Goal: Task Accomplishment & Management: Complete application form

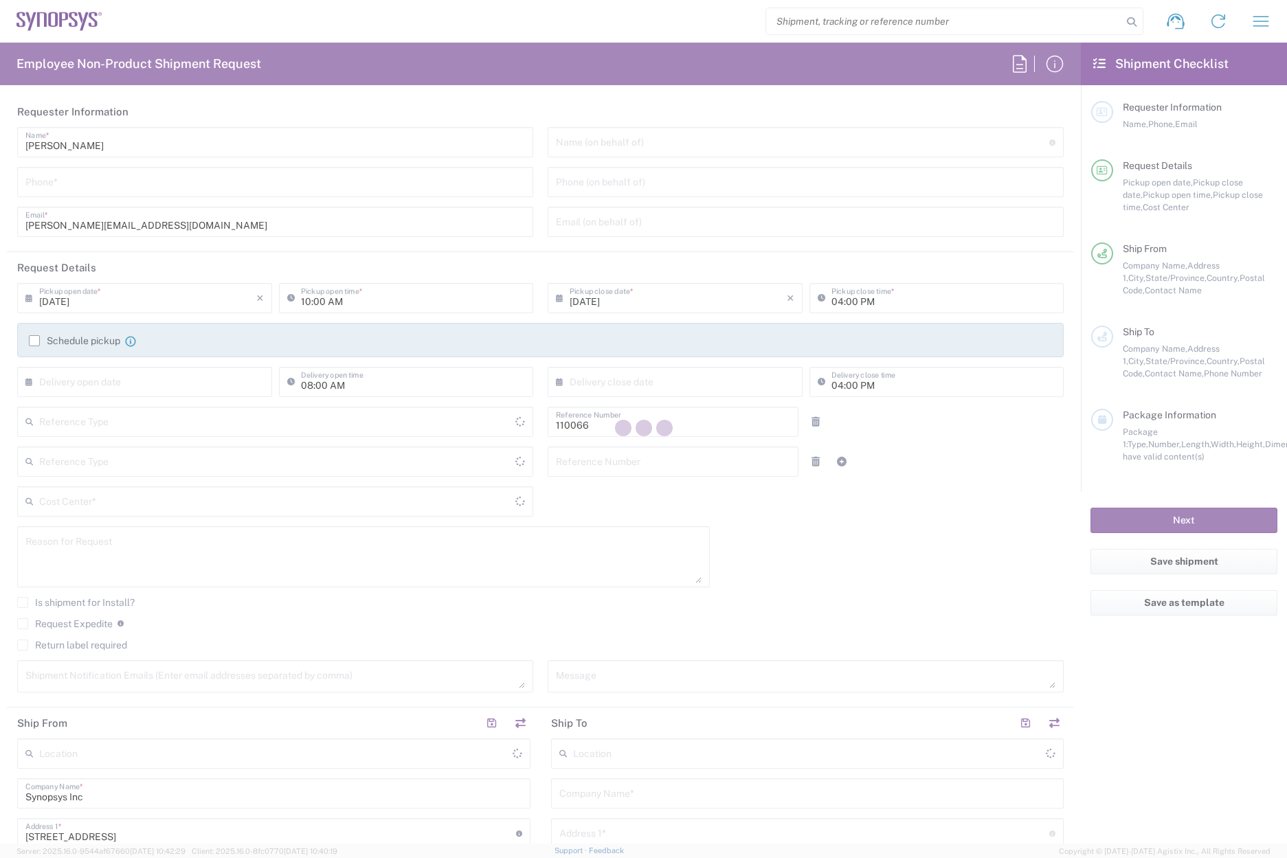
type input "Department"
type input "[GEOGRAPHIC_DATA]"
type input "Delivered at Place"
type input "US01, CIO, IT, ESS2 110066"
type input "[US_STATE]"
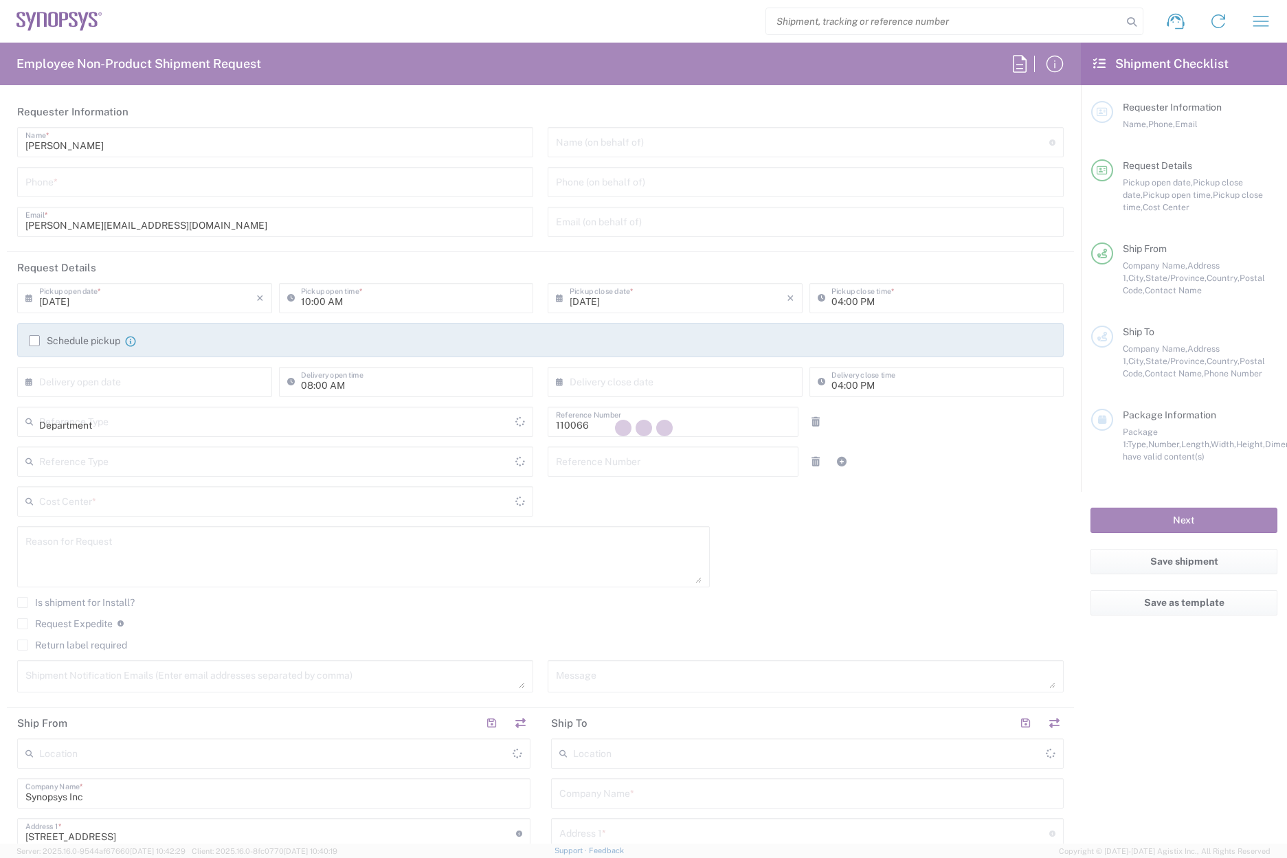
type input "[GEOGRAPHIC_DATA]"
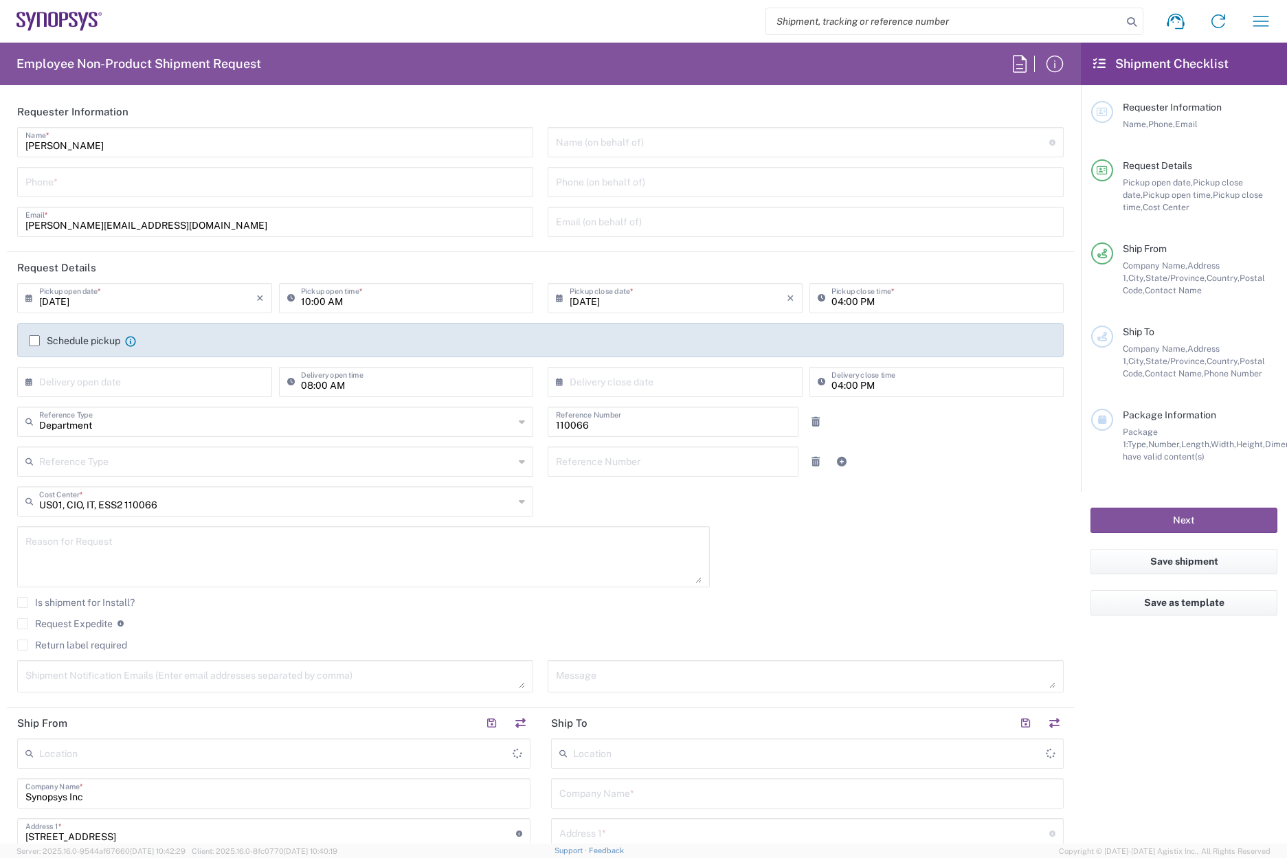
click at [99, 174] on input "tel" at bounding box center [274, 181] width 499 height 24
type input "Marlboro US04"
type input "7819643423"
click at [34, 337] on label "Schedule pickup" at bounding box center [74, 340] width 91 height 11
click at [34, 341] on input "Schedule pickup" at bounding box center [34, 341] width 0 height 0
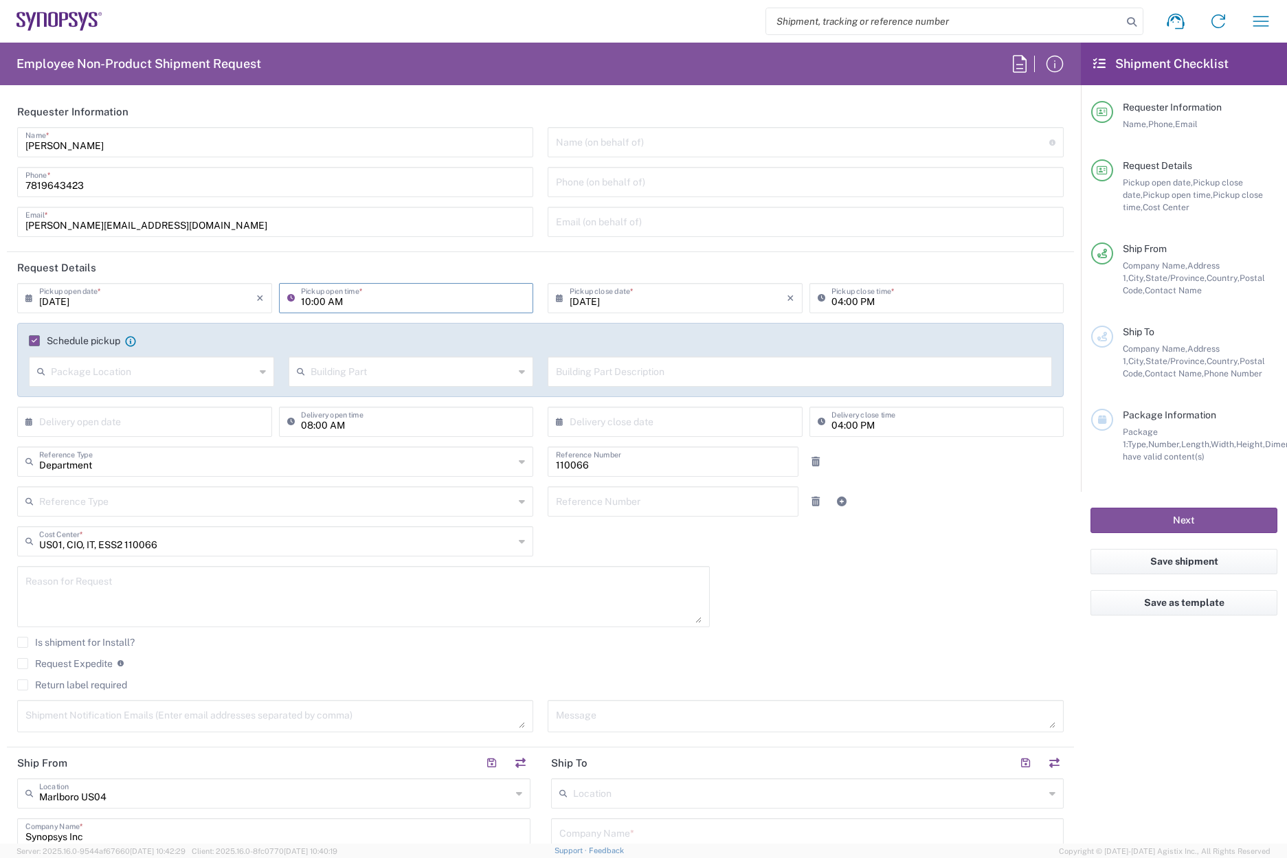
click at [305, 301] on input "10:00 AM" at bounding box center [413, 297] width 225 height 24
type input "02:00 AM"
click at [831, 297] on input "04:00 PM" at bounding box center [943, 297] width 225 height 24
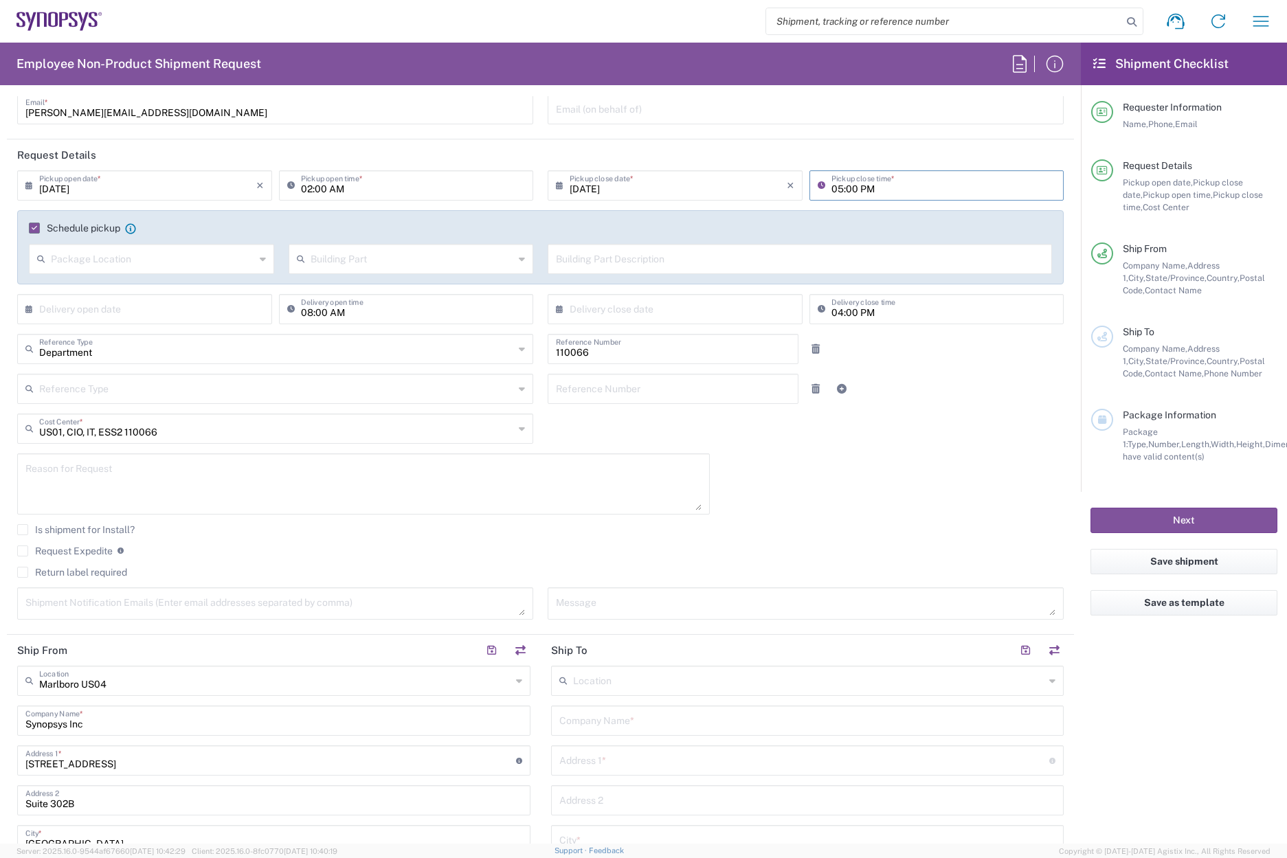
scroll to position [137, 0]
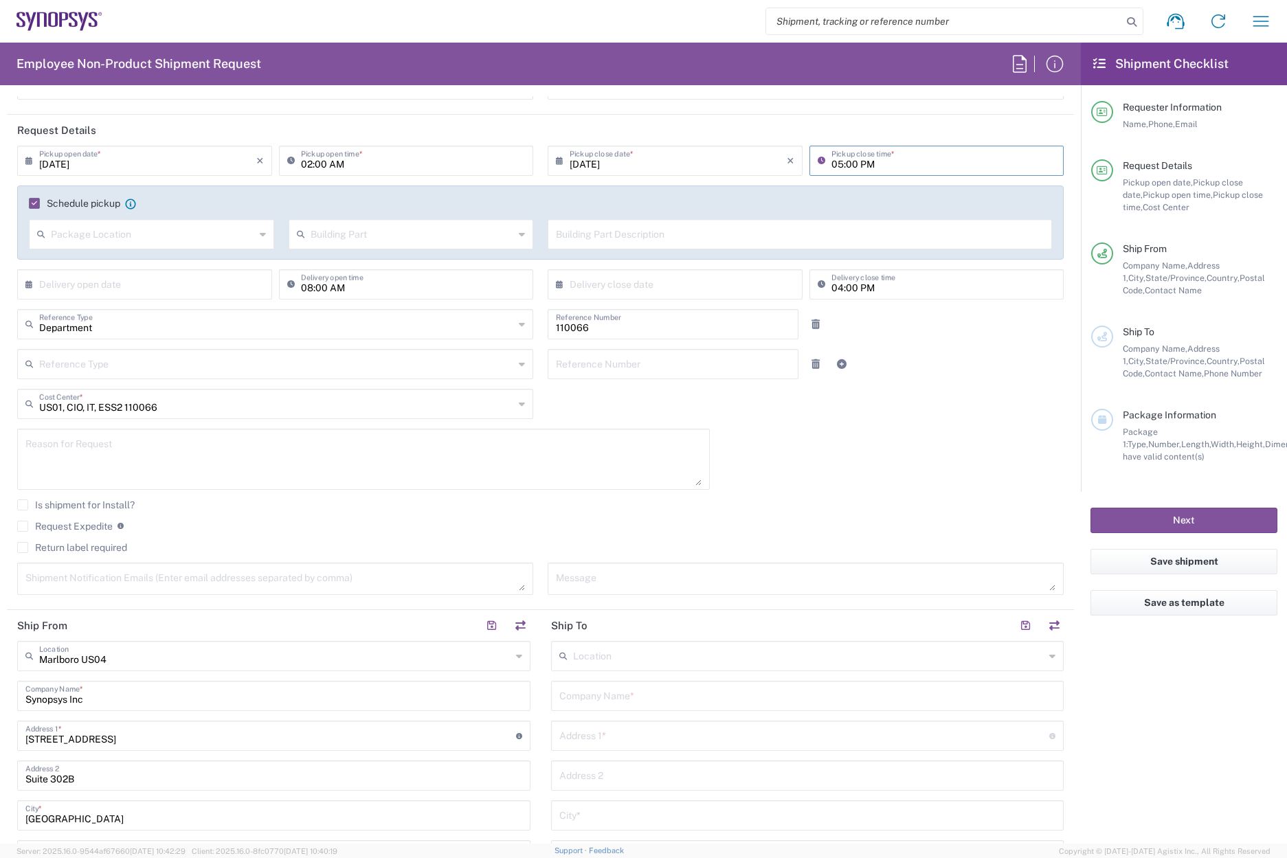
type input "05:00 PM"
click at [88, 450] on textarea at bounding box center [363, 459] width 676 height 53
paste textarea "INC0820491"
click at [36, 468] on textarea "INC0820491" at bounding box center [363, 459] width 676 height 53
paste textarea "Richismita [MEDICAL_DATA]"
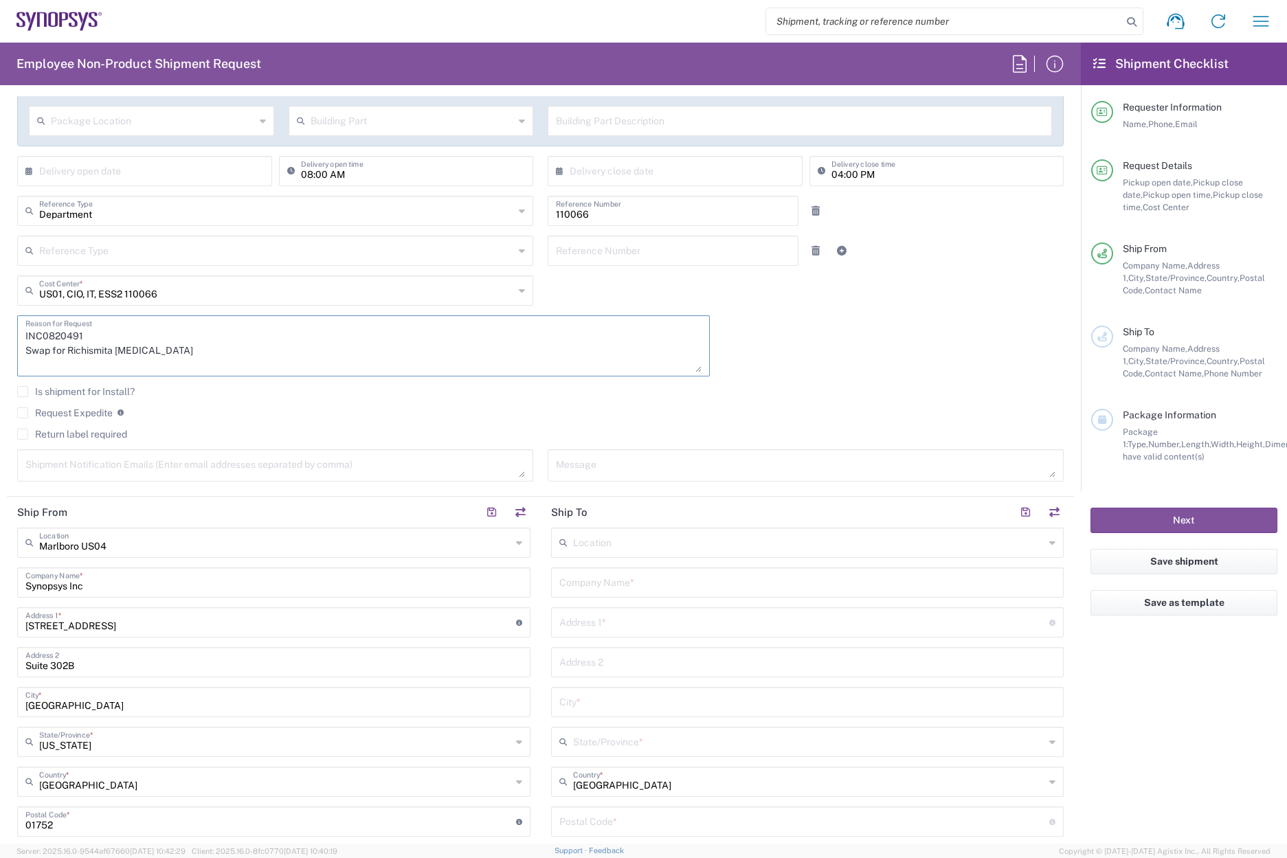
scroll to position [275, 0]
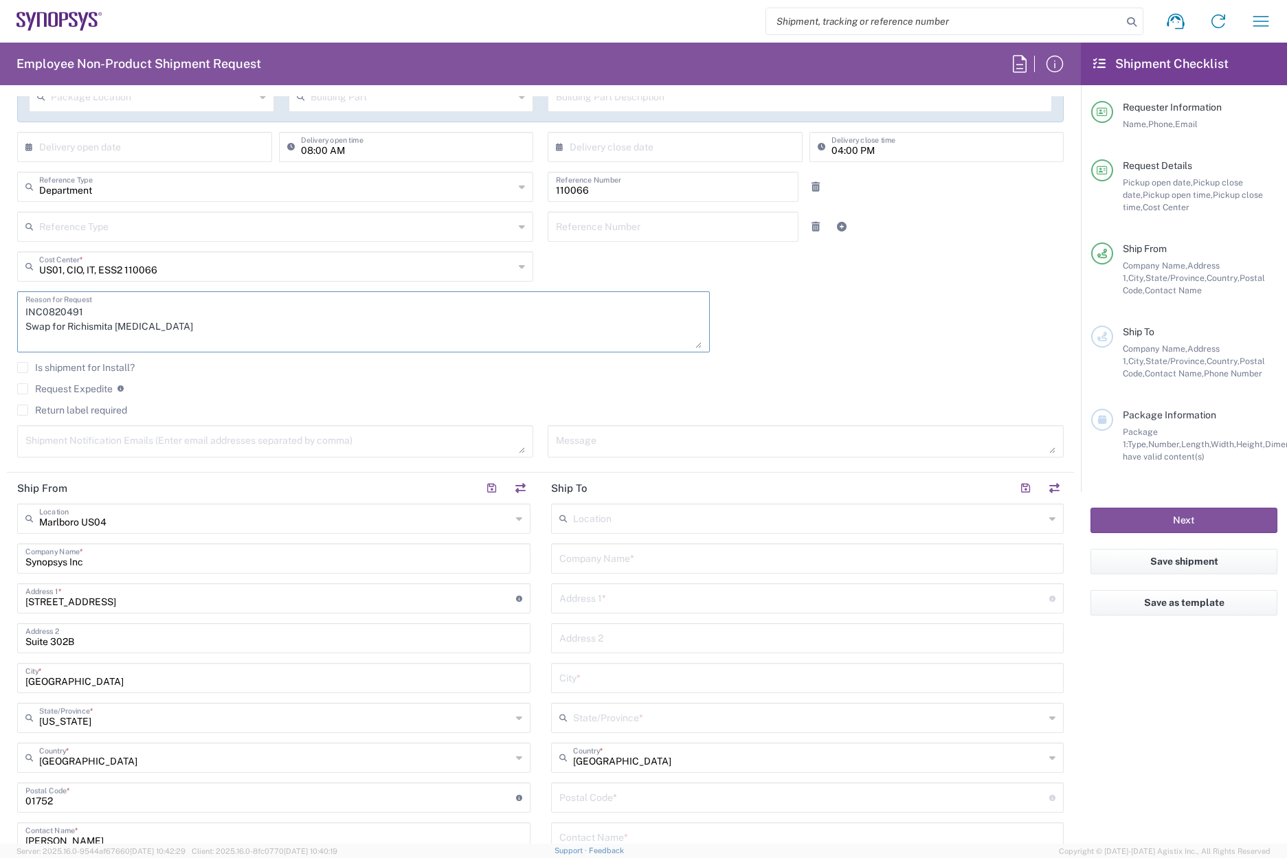
type textarea "INC0820491 Swap for Richismita [MEDICAL_DATA]"
click at [582, 564] on input "text" at bounding box center [807, 557] width 497 height 24
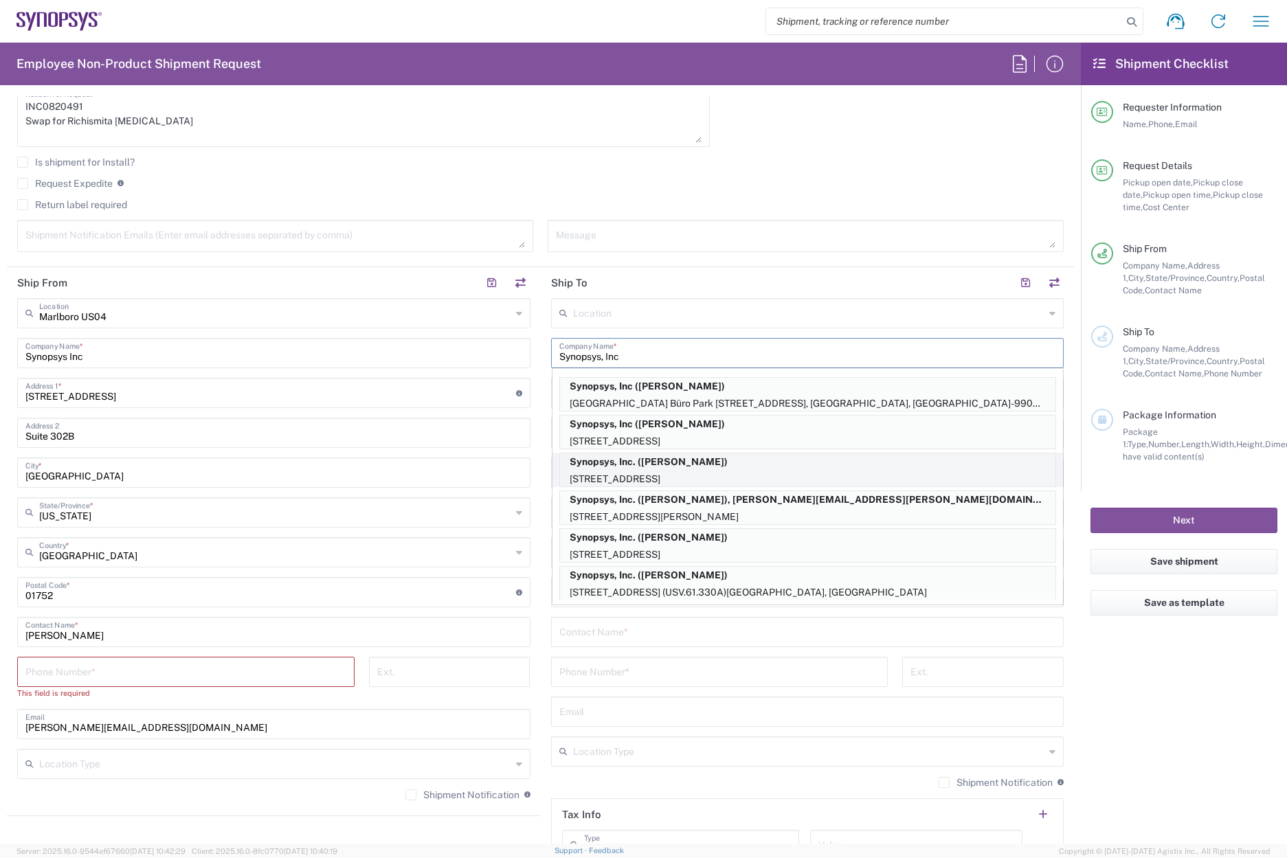
scroll to position [481, 0]
type input "Synopsys, Inc"
click at [633, 692] on div "Phone Number *" at bounding box center [719, 676] width 352 height 40
click at [653, 715] on input "text" at bounding box center [807, 710] width 497 height 24
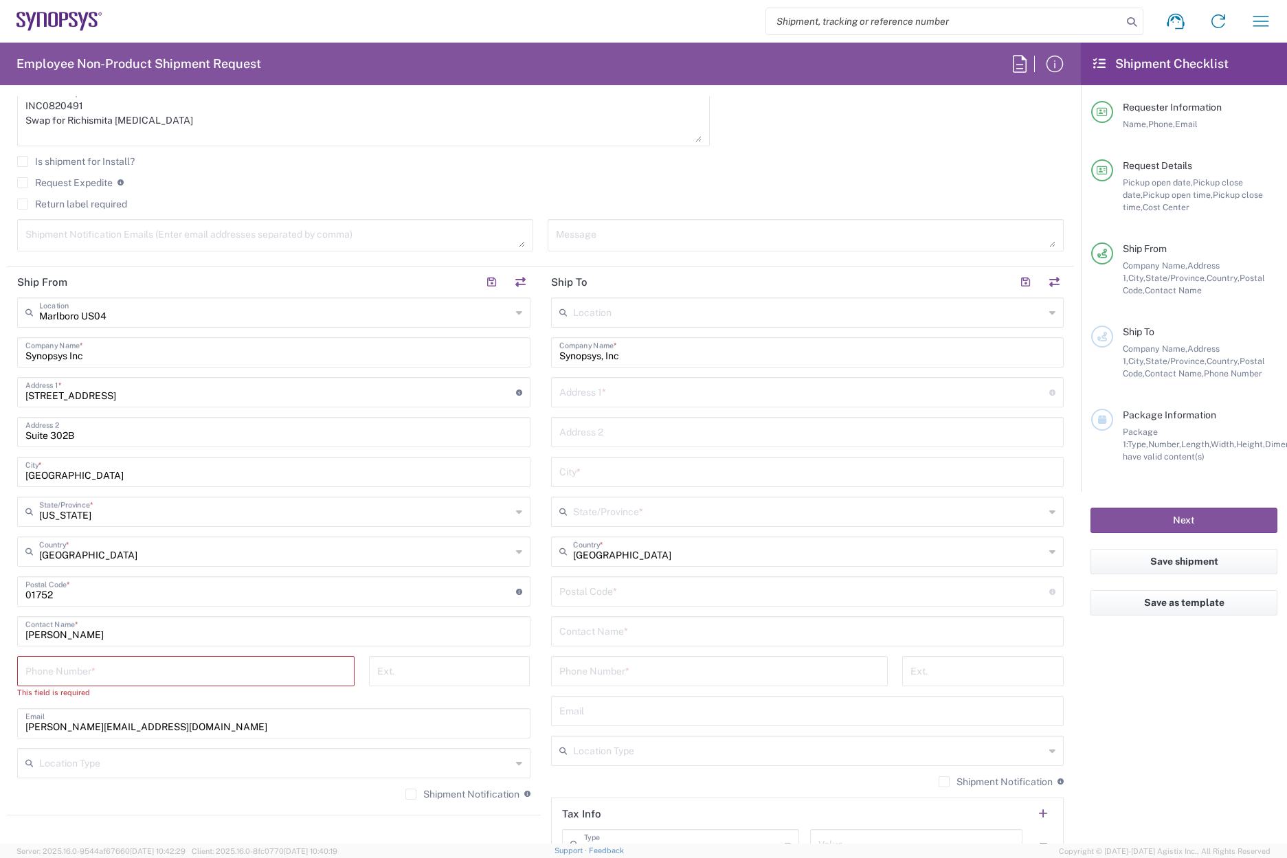
click at [602, 672] on input "tel" at bounding box center [719, 670] width 321 height 24
paste input "[PHONE_NUMBER]"
type input "[PHONE_NUMBER]"
click at [304, 678] on input "tel" at bounding box center [185, 670] width 321 height 24
type input "7819643423"
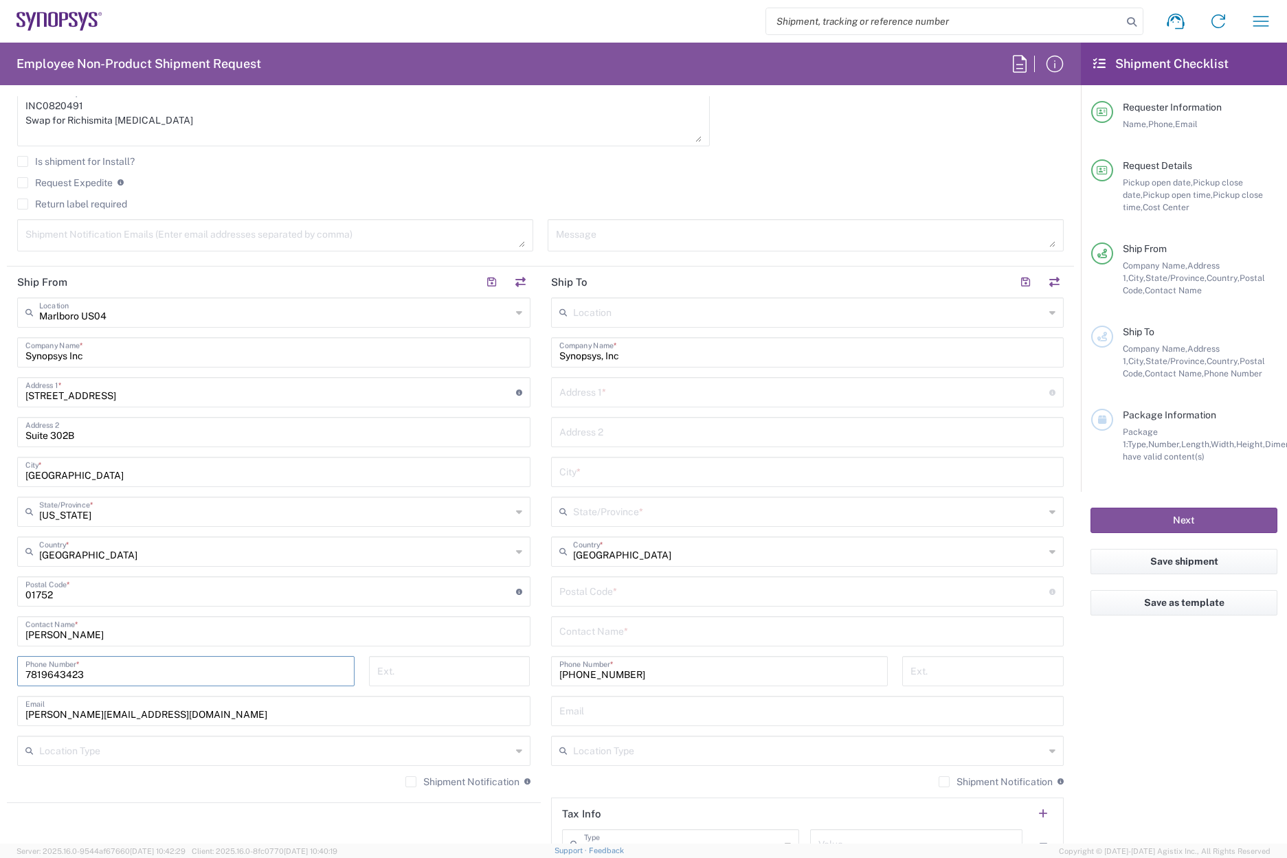
click at [135, 238] on textarea at bounding box center [274, 235] width 499 height 24
paste textarea "[EMAIL_ADDRESS][DOMAIN_NAME]"
click at [184, 225] on textarea "[EMAIL_ADDRESS][DOMAIN_NAME]" at bounding box center [274, 235] width 499 height 24
paste textarea "[EMAIL_ADDRESS][DOMAIN_NAME]"
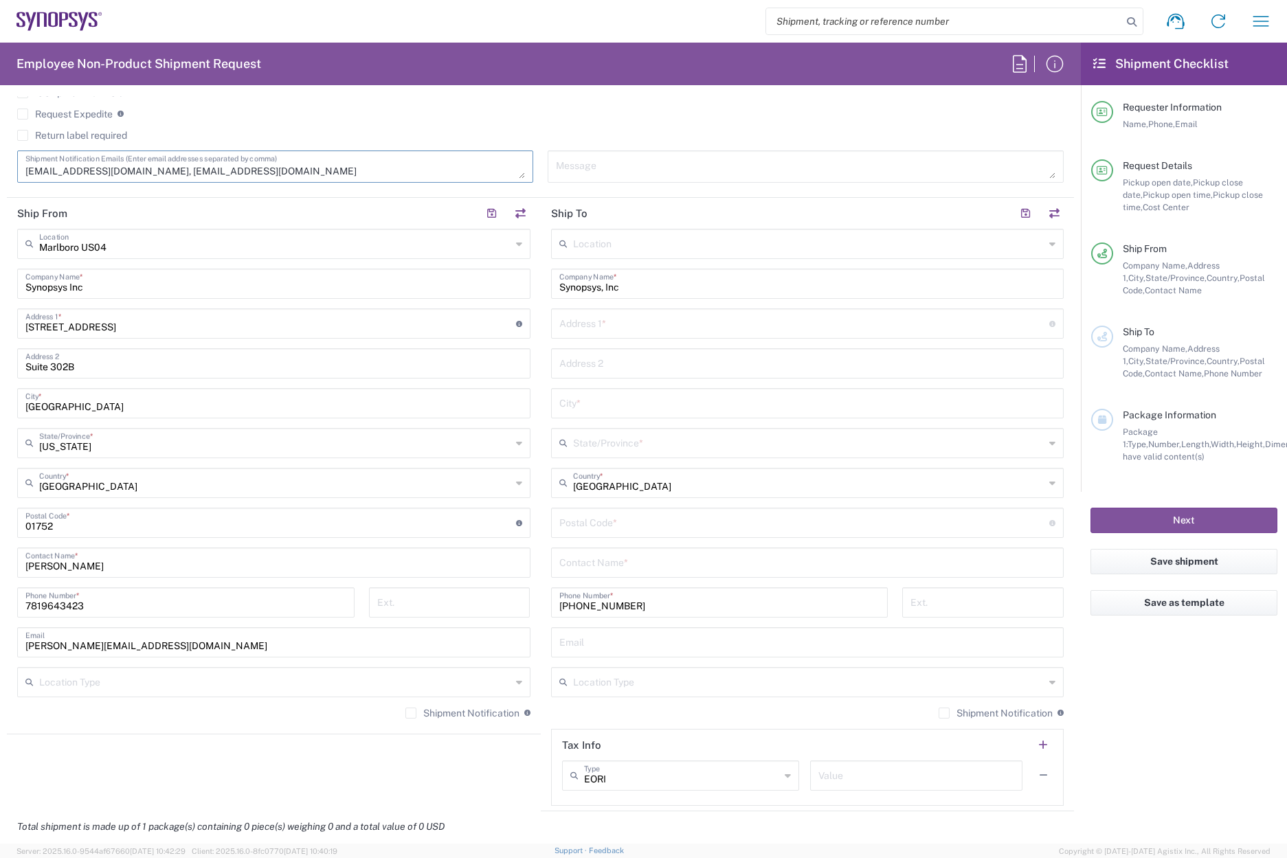
type textarea "[EMAIL_ADDRESS][DOMAIN_NAME], [EMAIL_ADDRESS][DOMAIN_NAME]"
click at [589, 647] on input "text" at bounding box center [807, 641] width 497 height 24
paste input "[EMAIL_ADDRESS][MEDICAL_DATA][DOMAIN_NAME]"
type input "[EMAIL_ADDRESS][MEDICAL_DATA][DOMAIN_NAME]"
click at [592, 561] on input "text" at bounding box center [807, 562] width 497 height 24
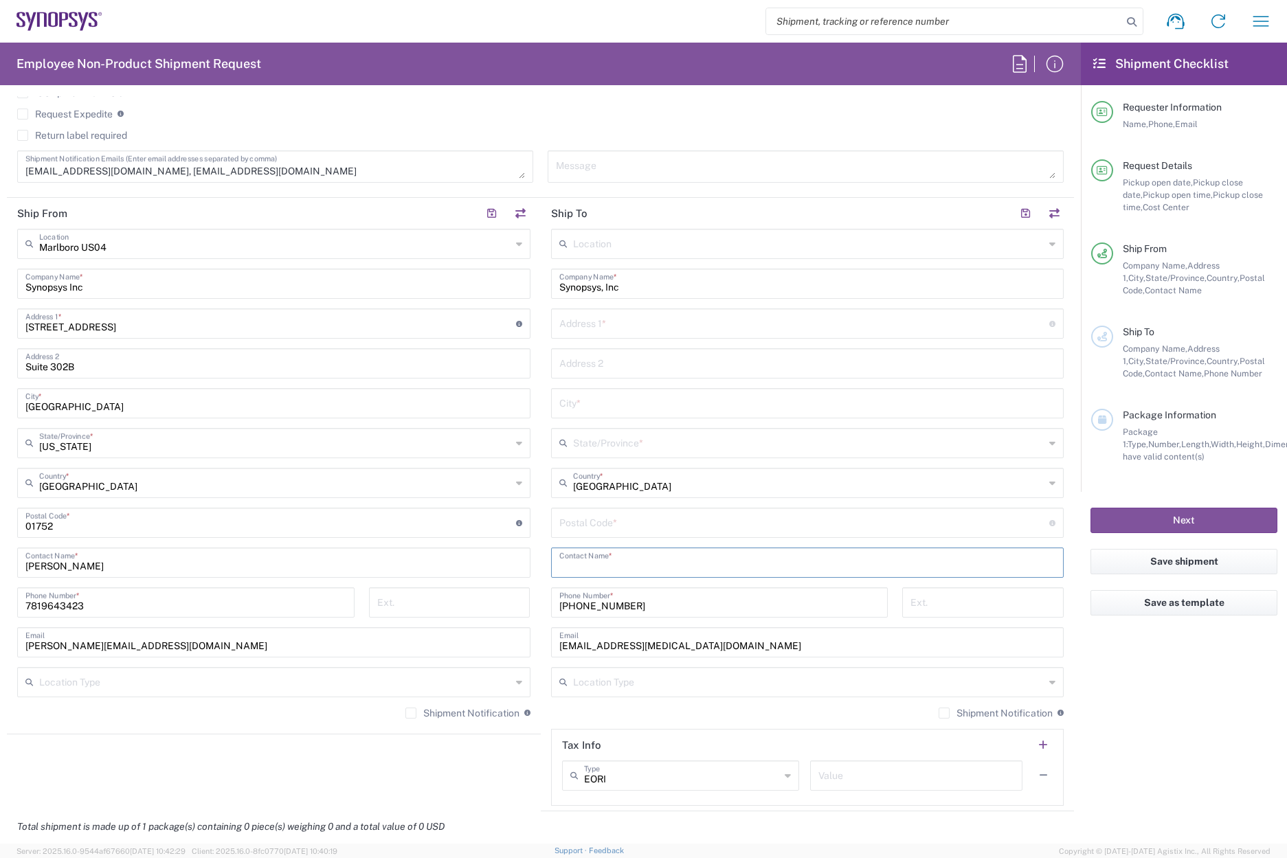
paste input "[EMAIL_ADDRESS][MEDICAL_DATA][DOMAIN_NAME]"
click at [723, 564] on input "[EMAIL_ADDRESS][MEDICAL_DATA][DOMAIN_NAME]" at bounding box center [807, 562] width 497 height 24
drag, startPoint x: 711, startPoint y: 565, endPoint x: 455, endPoint y: 556, distance: 256.4
click at [457, 556] on div "Ship From [GEOGRAPHIC_DATA] [GEOGRAPHIC_DATA] Location [GEOGRAPHIC_DATA] [GEOGR…" at bounding box center [540, 504] width 1067 height 613
paste input "Care of: [PERSON_NAME]"
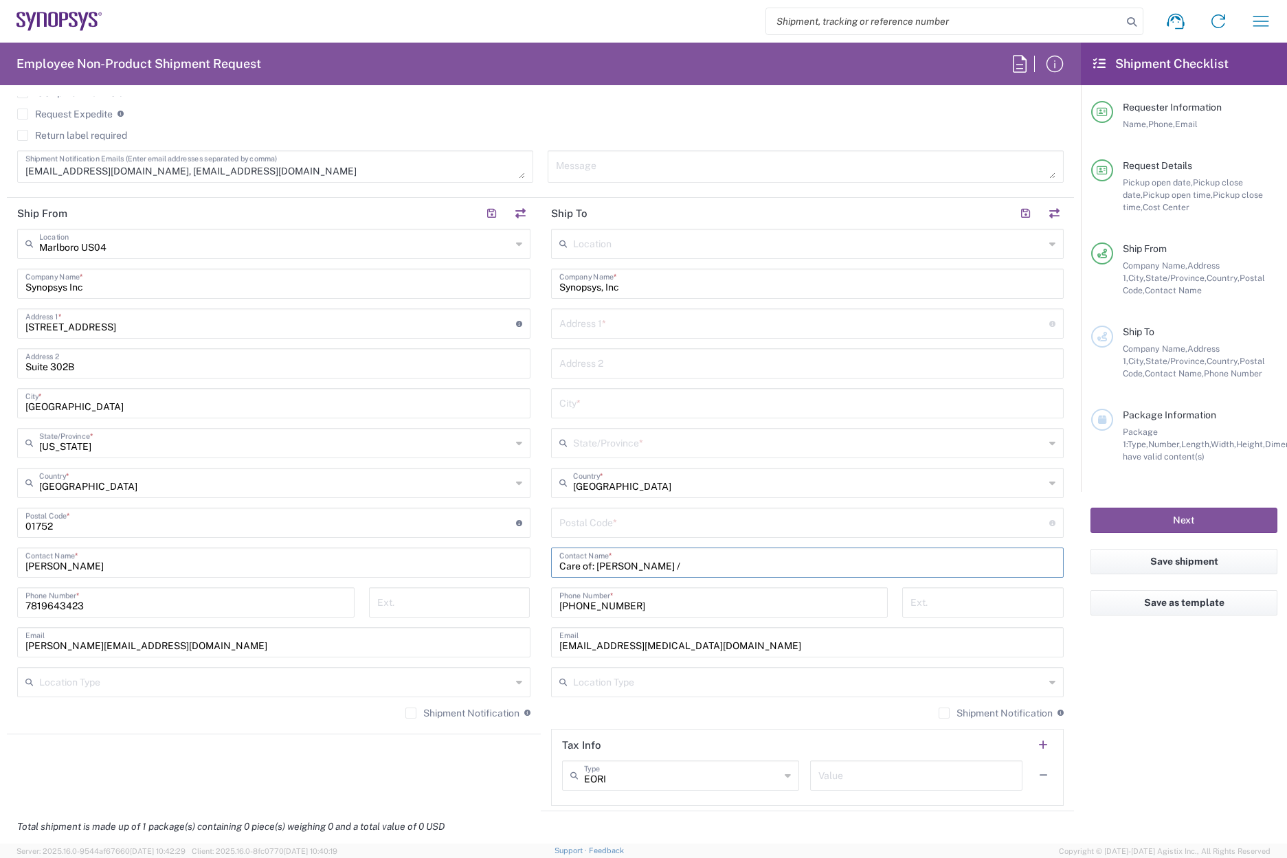
click at [696, 572] on input "Care of: [PERSON_NAME] /" at bounding box center [807, 562] width 497 height 24
paste input "Richismita [MEDICAL_DATA]"
type input "Care of: [PERSON_NAME] / Richismita [MEDICAL_DATA]"
click at [551, 286] on div "Synopsys, Inc Company Name *" at bounding box center [807, 284] width 513 height 30
click at [553, 286] on div "Synopsys, Inc Company Name *" at bounding box center [807, 284] width 513 height 30
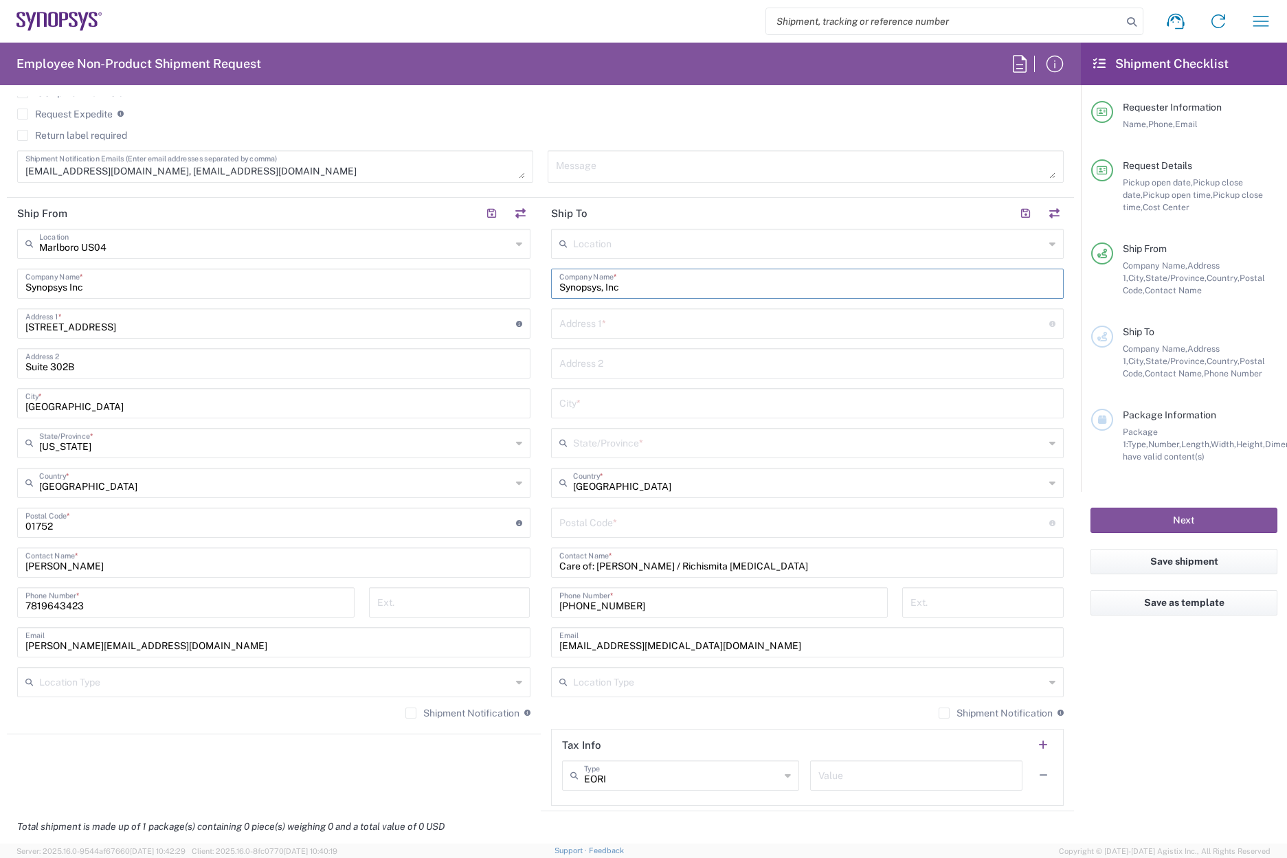
click at [559, 284] on input "Synopsys, Inc" at bounding box center [807, 283] width 497 height 24
paste input "GEP"
drag, startPoint x: 651, startPoint y: 291, endPoint x: 578, endPoint y: 288, distance: 72.9
click at [578, 288] on input "GEP Synopsys, Inc" at bounding box center [807, 283] width 497 height 24
click at [576, 288] on input "GEP Synopsys, Inc" at bounding box center [807, 283] width 497 height 24
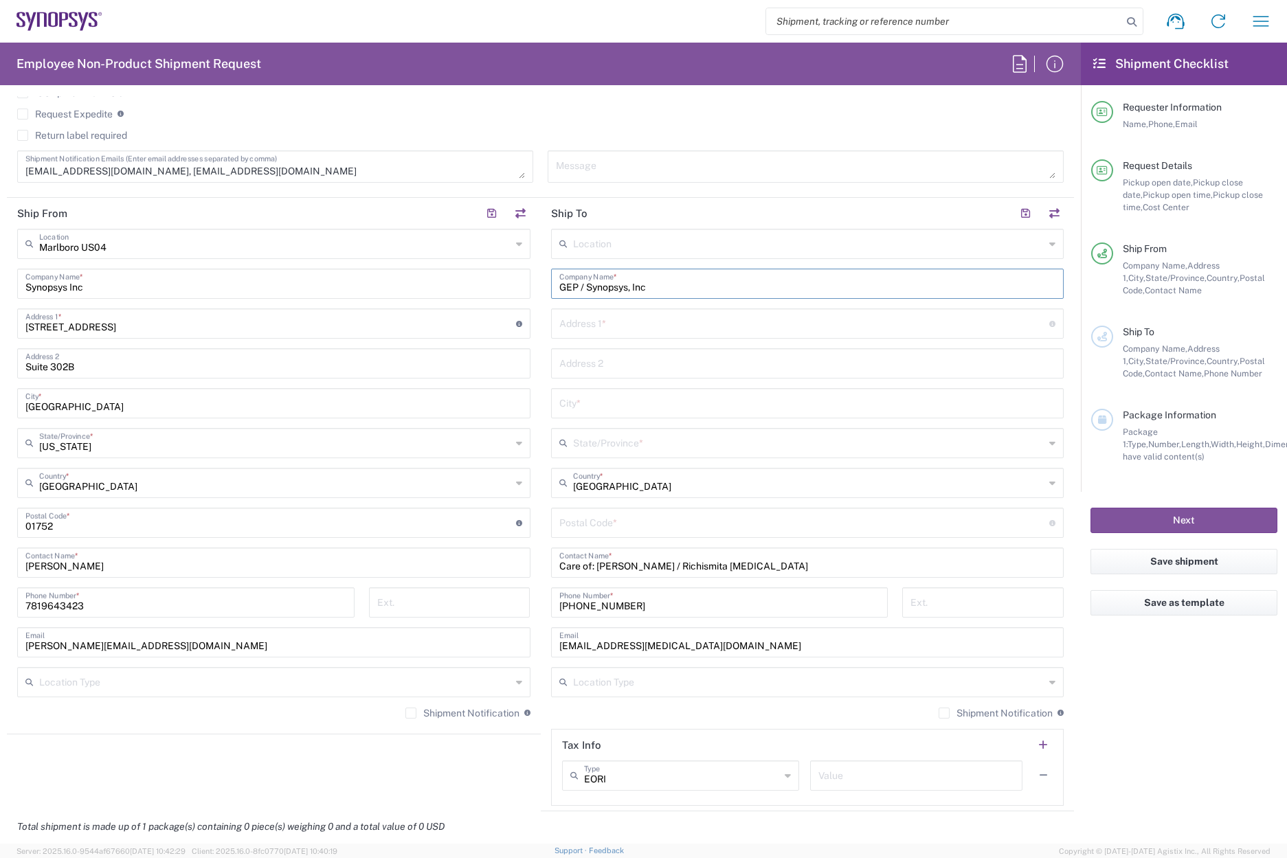
type input "GEP / Synopsys, Inc"
click at [581, 325] on input "text" at bounding box center [804, 322] width 490 height 24
paste input "[STREET_ADDRESS]"
type input "[STREET_ADDRESS]"
click at [576, 359] on input "text" at bounding box center [807, 362] width 497 height 24
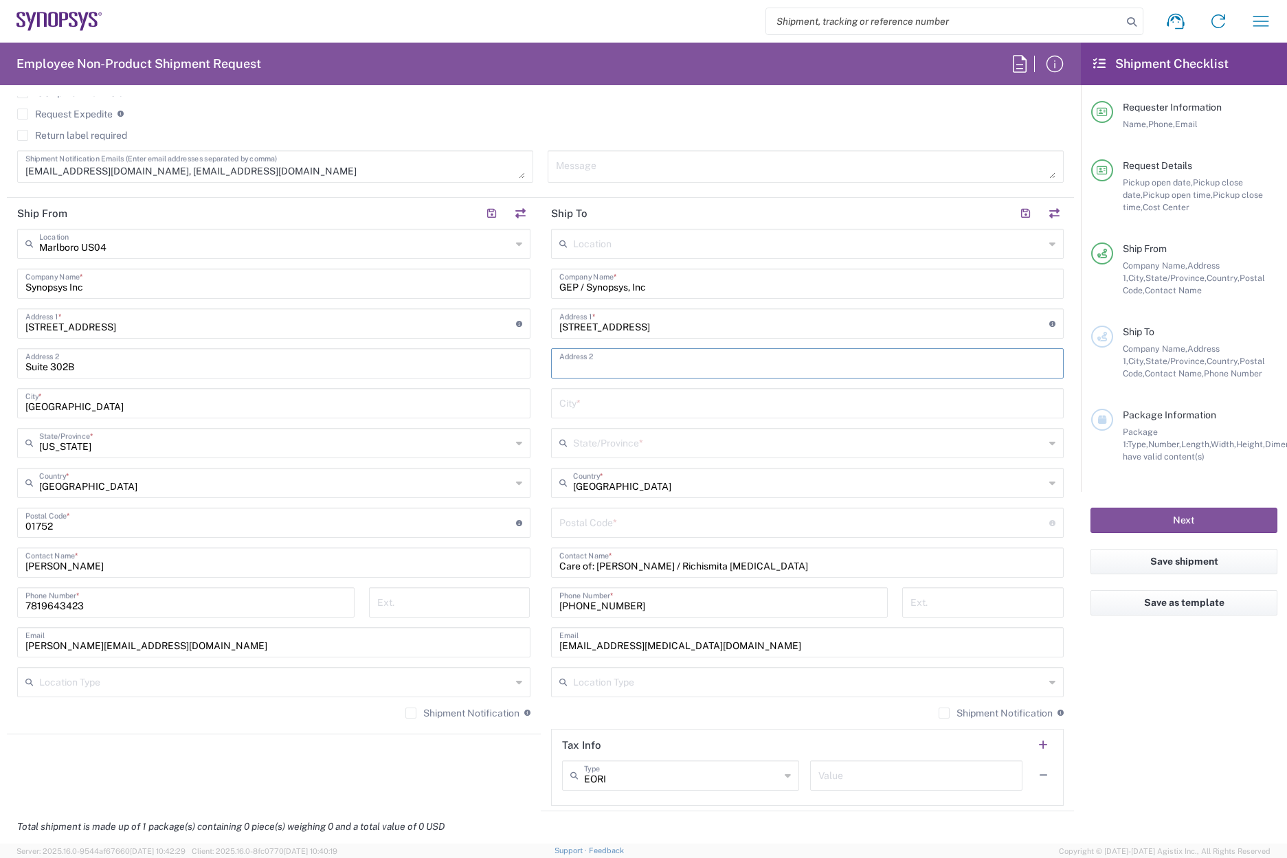
paste input "Suite 304"
type input "Suite 304"
click at [574, 404] on input "text" at bounding box center [807, 402] width 497 height 24
paste input "[PERSON_NAME]"
type input "[PERSON_NAME]"
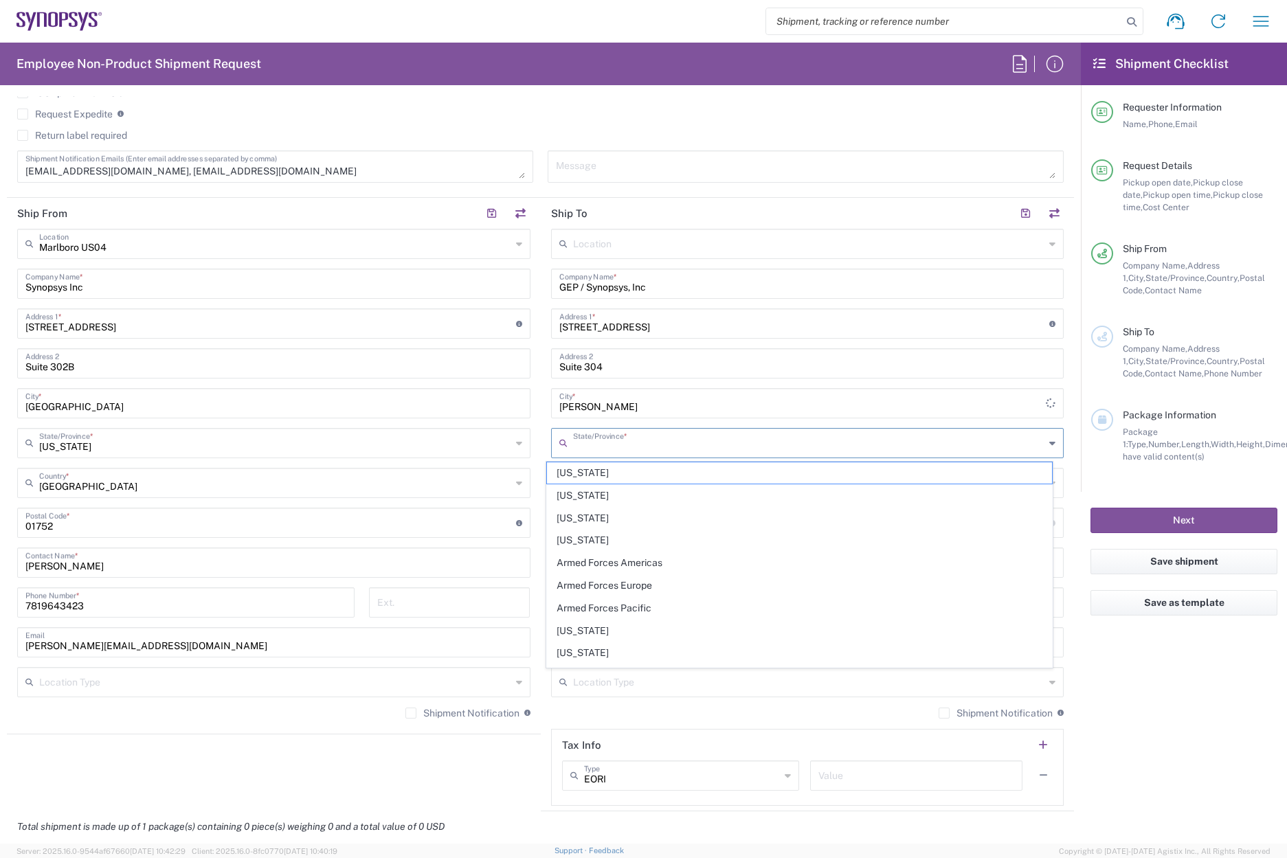
click at [580, 450] on input "text" at bounding box center [809, 442] width 472 height 24
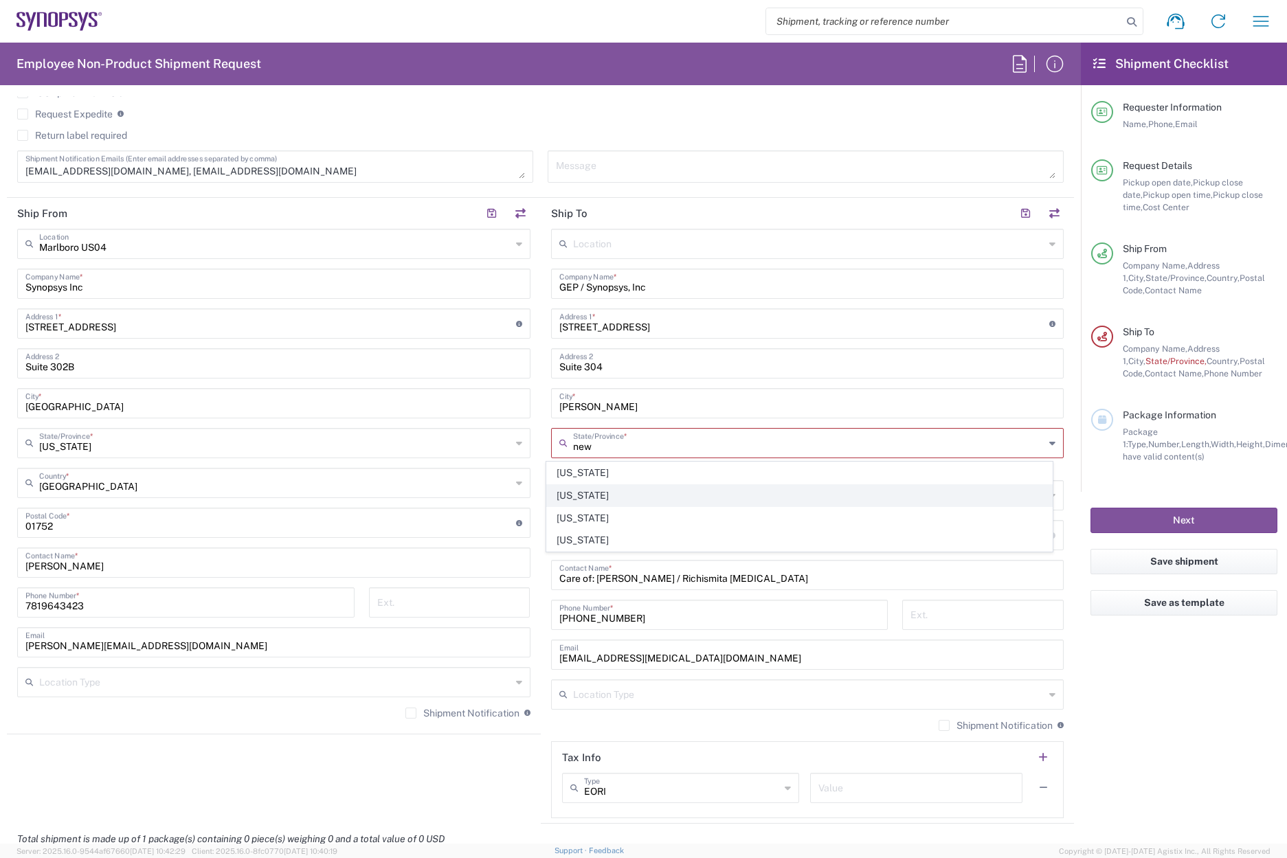
click at [596, 495] on span "[US_STATE]" at bounding box center [799, 495] width 505 height 21
type input "[US_STATE]"
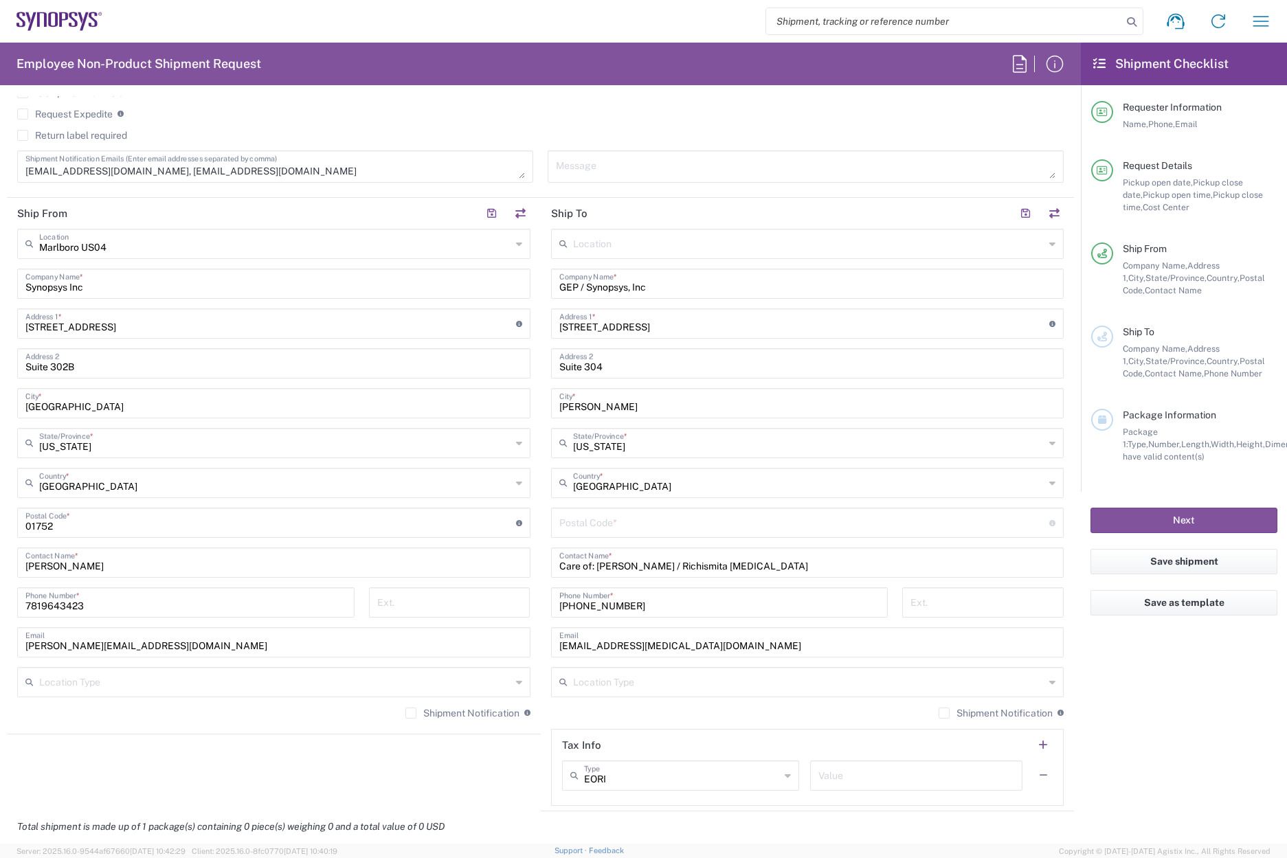
click at [589, 532] on input "undefined" at bounding box center [804, 522] width 490 height 24
paste input "07066"
type input "07066"
click at [580, 282] on input "GEP / Synopsys, Inc" at bounding box center [807, 283] width 497 height 24
type input "GEP for Synopsys, Inc"
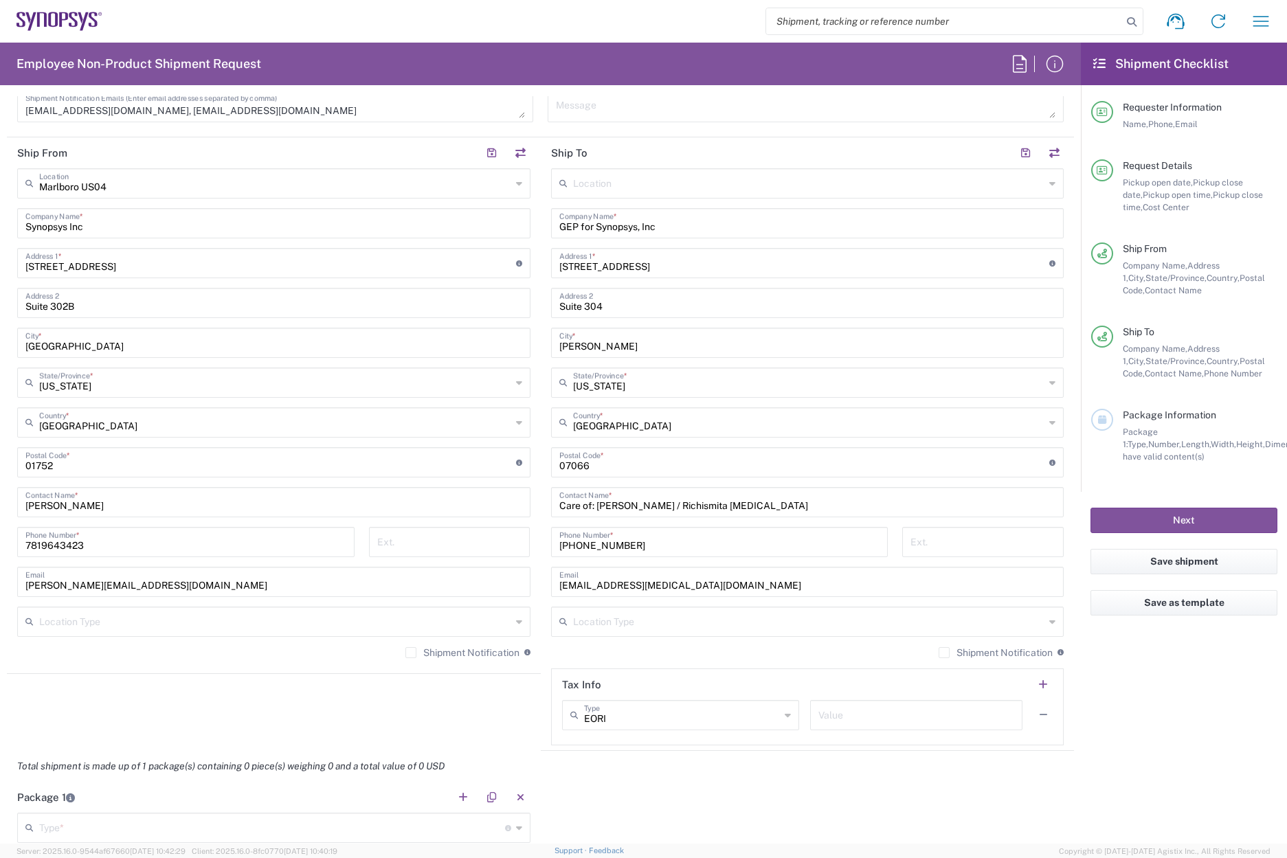
scroll to position [412, 0]
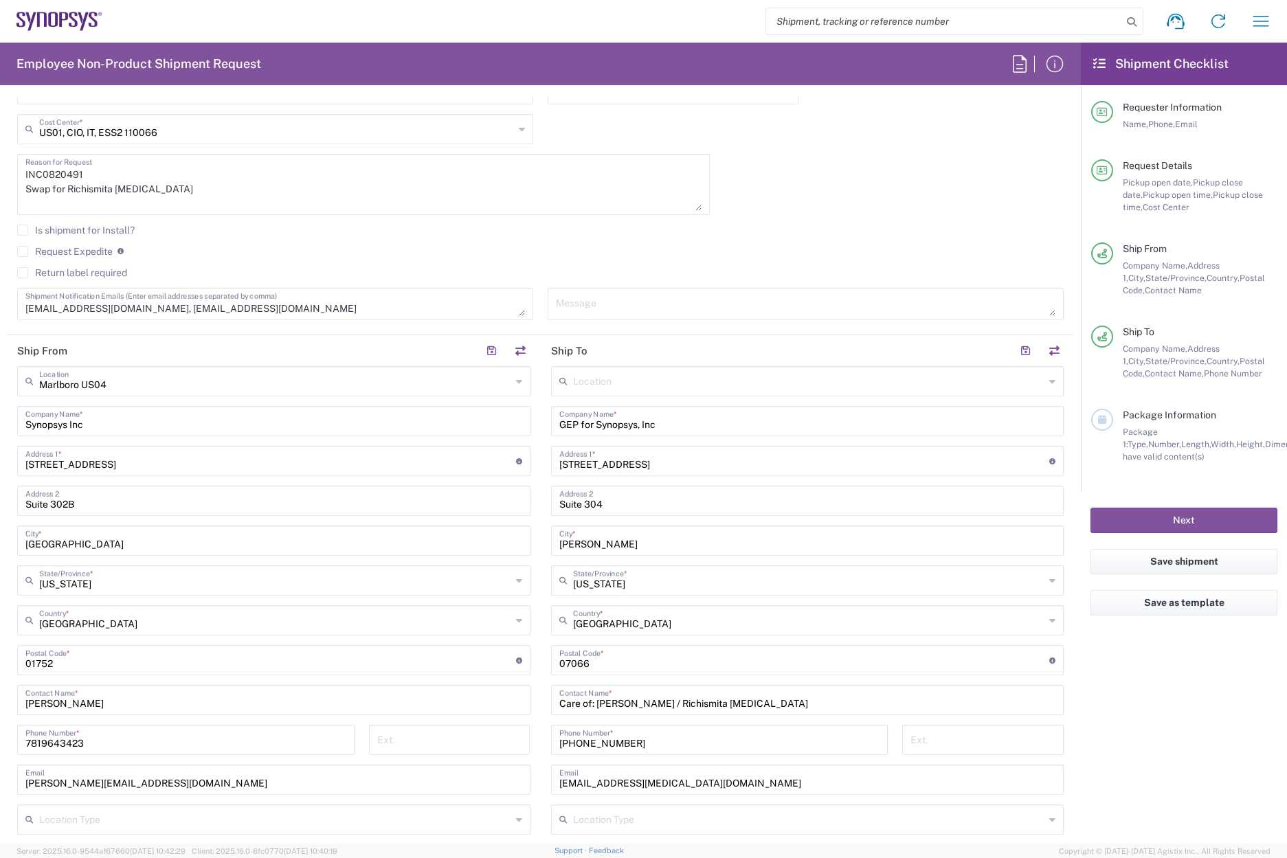
click at [23, 271] on label "Return label required" at bounding box center [72, 272] width 110 height 11
click at [23, 273] on input "Return label required" at bounding box center [23, 273] width 0 height 0
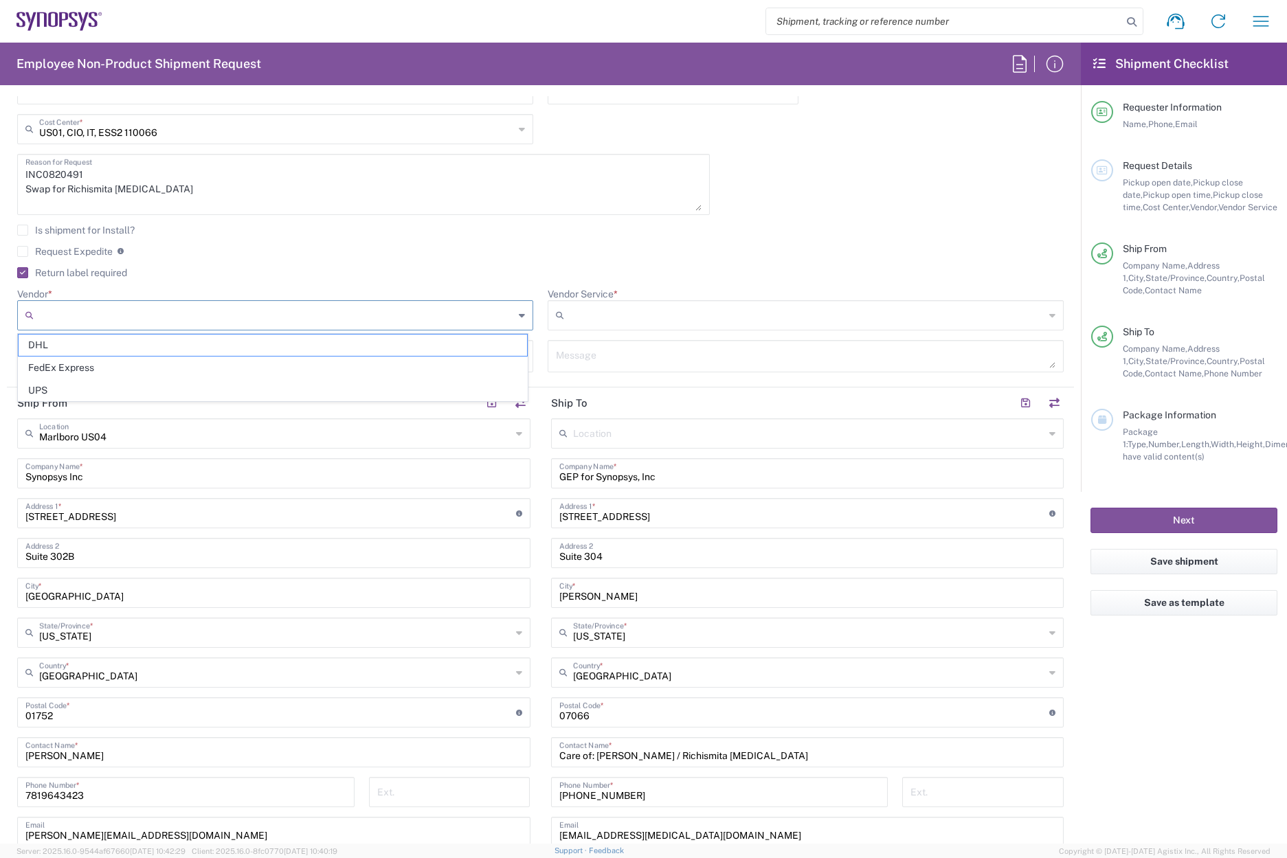
click at [291, 312] on input "Vendor *" at bounding box center [276, 315] width 475 height 22
click at [171, 364] on span "FedEx Express" at bounding box center [273, 367] width 508 height 21
type input "FedEx Express"
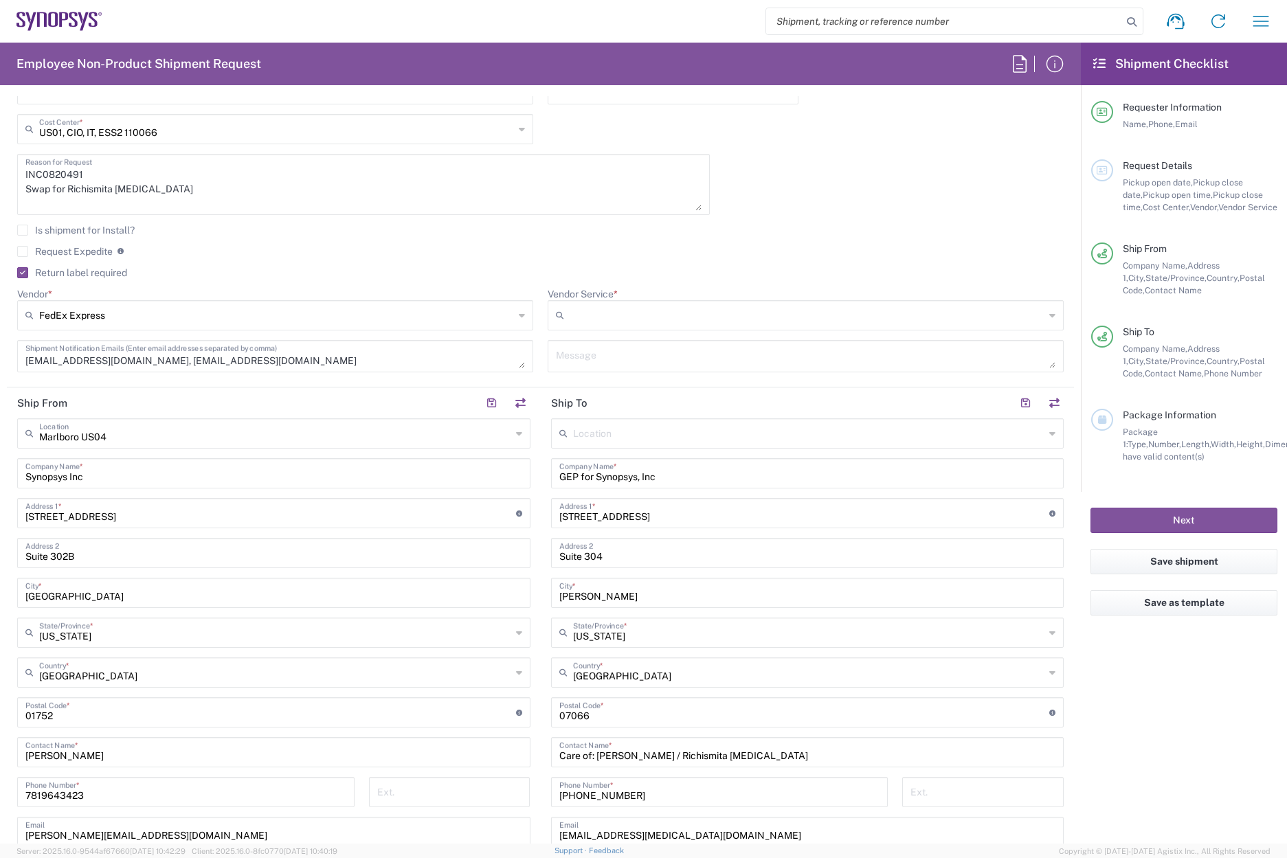
click at [583, 317] on input "Vendor Service *" at bounding box center [806, 315] width 475 height 22
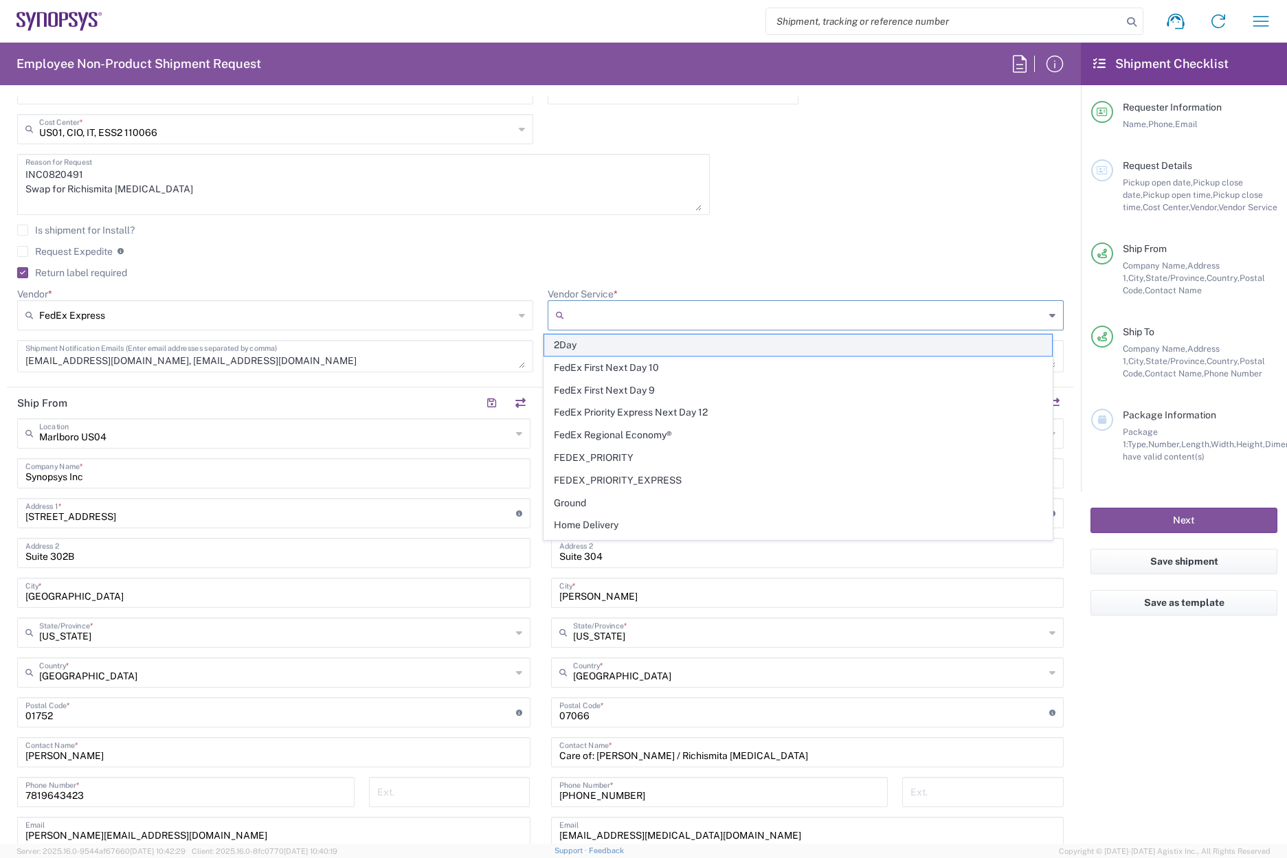
click at [604, 349] on span "2Day" at bounding box center [798, 345] width 508 height 21
type input "2Day"
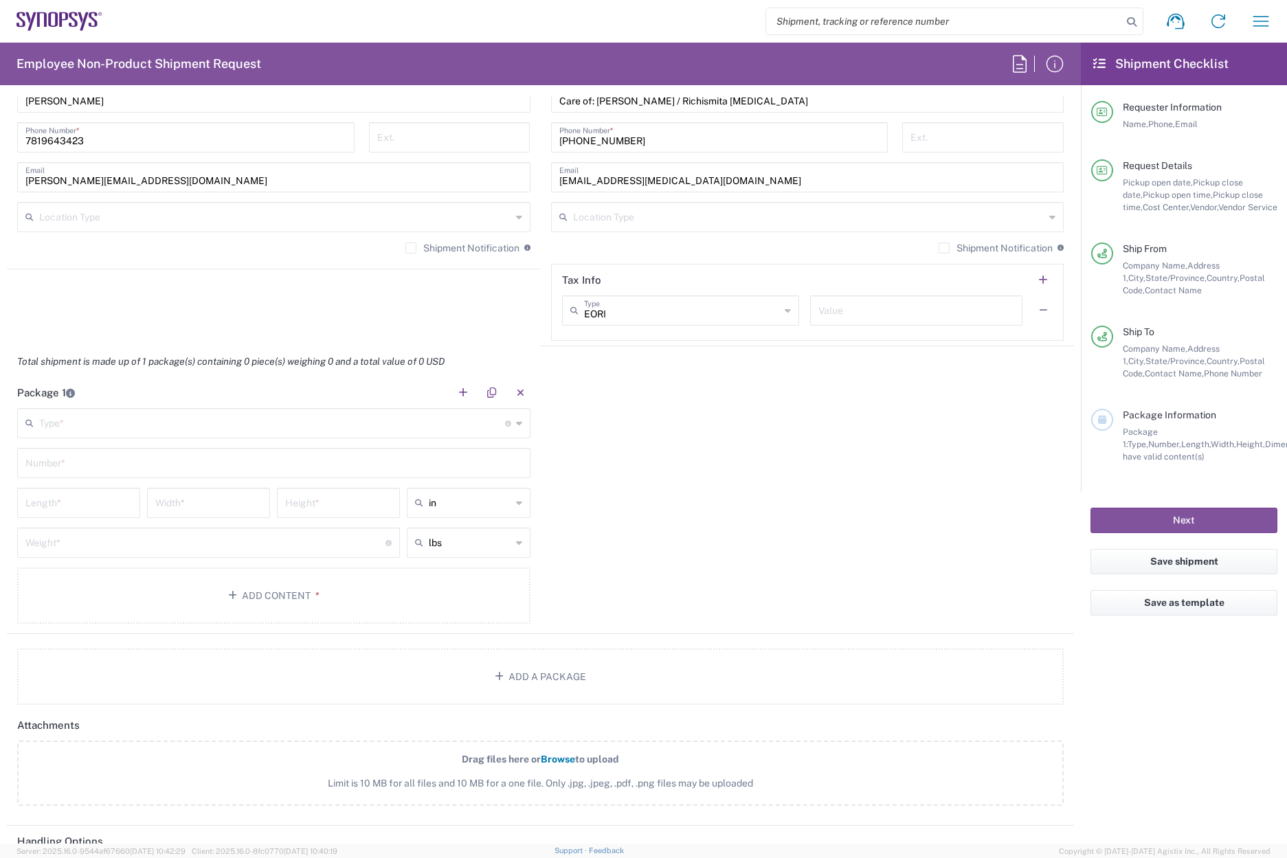
scroll to position [1099, 0]
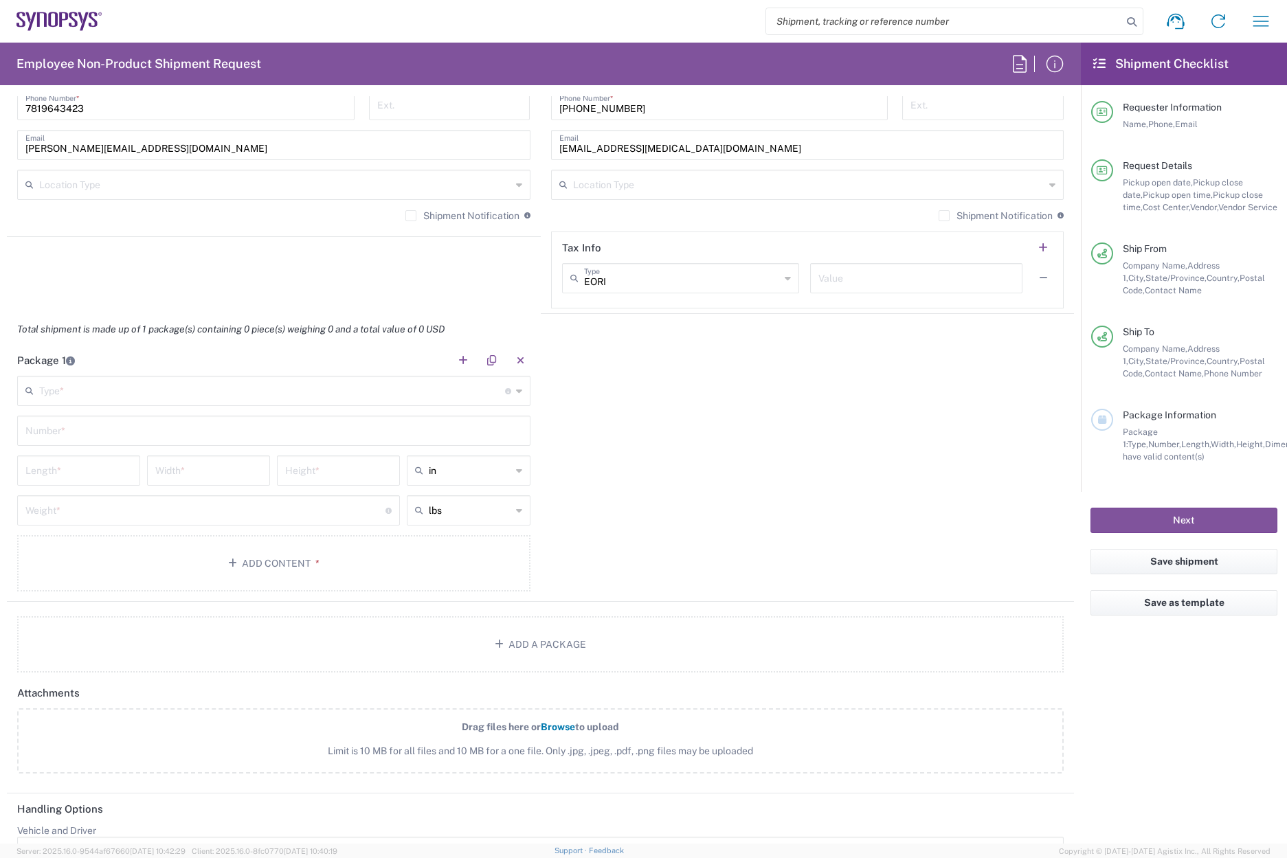
click at [79, 365] on header "Package 1" at bounding box center [274, 360] width 534 height 31
click at [80, 389] on input "text" at bounding box center [272, 390] width 466 height 24
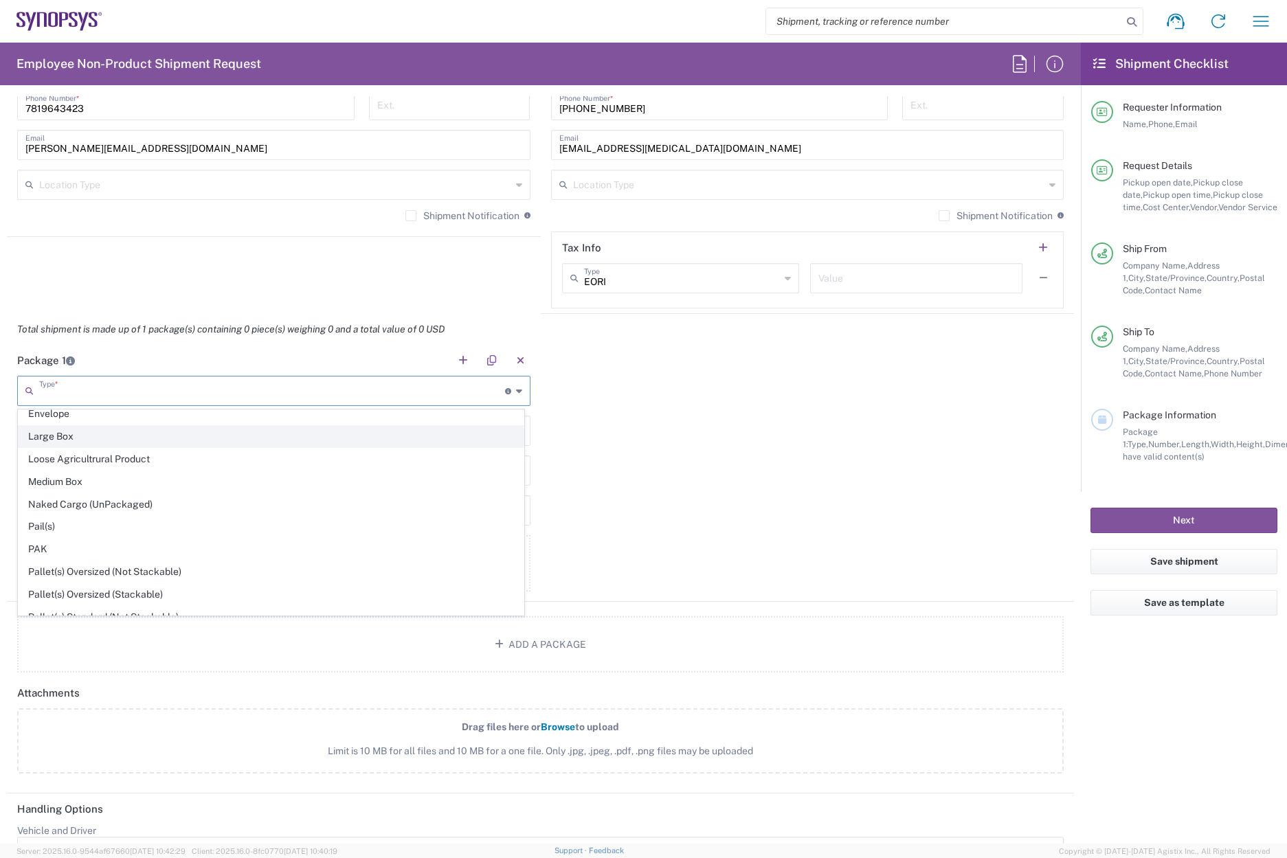
click at [85, 438] on span "Large Box" at bounding box center [271, 436] width 505 height 21
type input "Large Box"
type input "17.5"
type input "12.5"
type input "3"
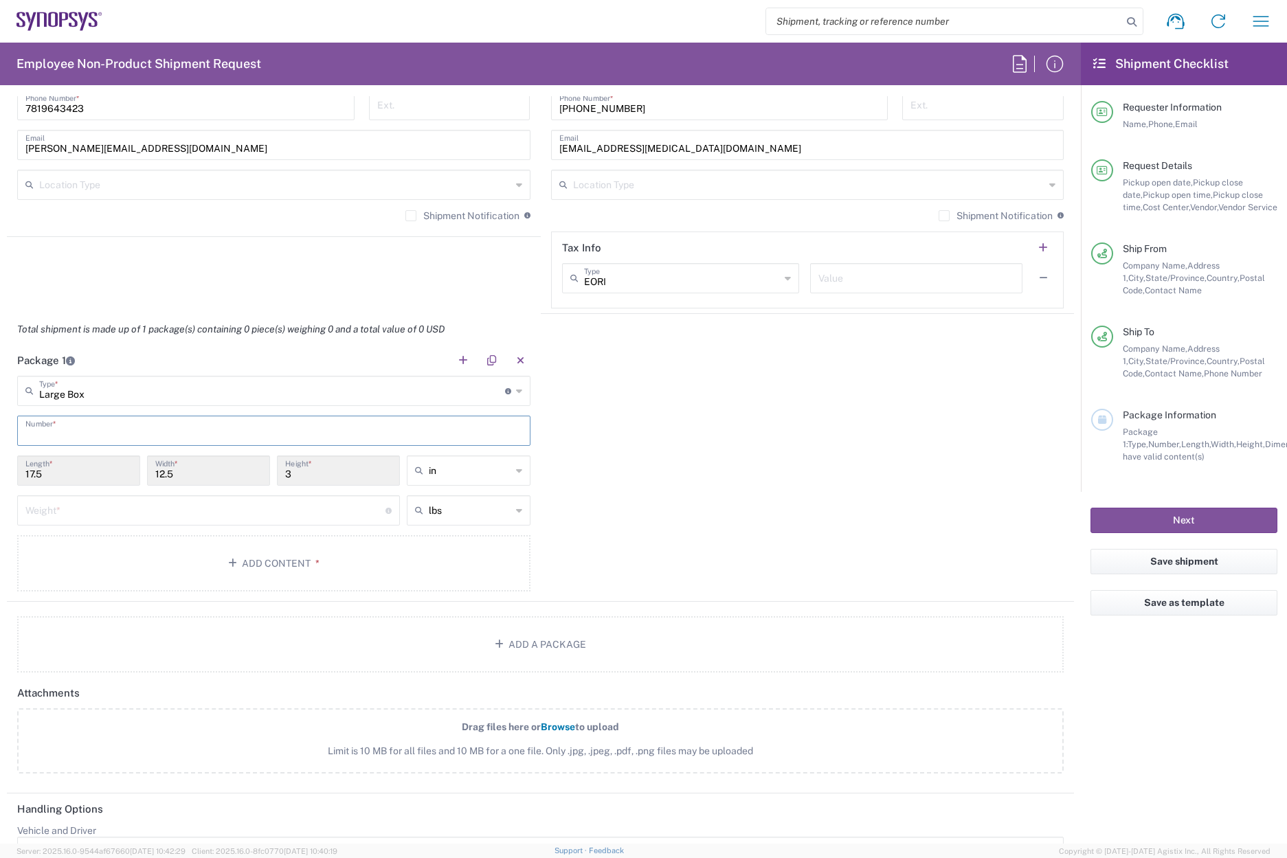
click at [79, 427] on input "text" at bounding box center [273, 430] width 497 height 24
type input "1"
click at [65, 514] on input "number" at bounding box center [205, 509] width 360 height 24
type input "5"
click at [91, 563] on button "Add Content *" at bounding box center [273, 563] width 513 height 56
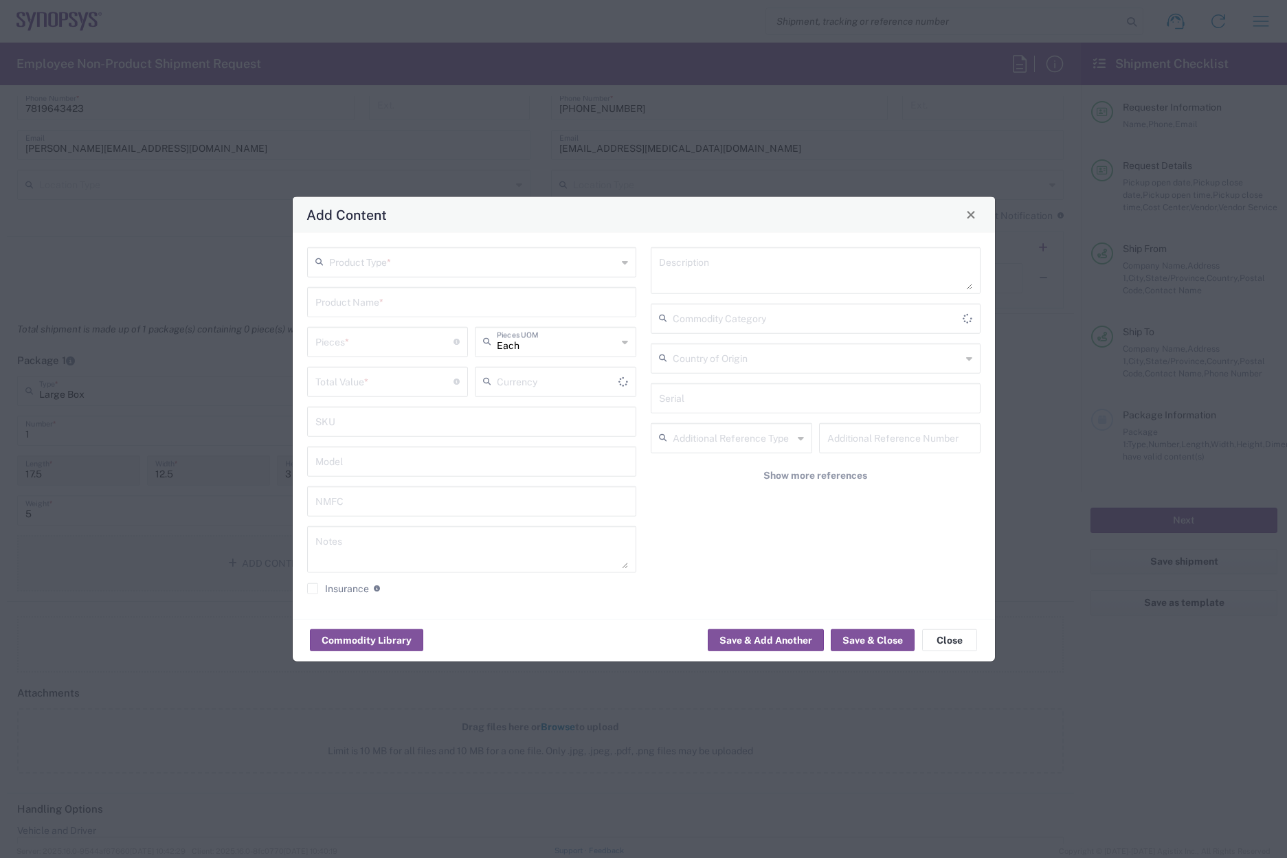
type input "US Dollar"
click at [384, 260] on input "text" at bounding box center [473, 261] width 289 height 24
click at [363, 315] on span "General Commodity" at bounding box center [471, 314] width 327 height 21
type input "General Commodity"
click at [361, 303] on input "text" at bounding box center [471, 301] width 313 height 24
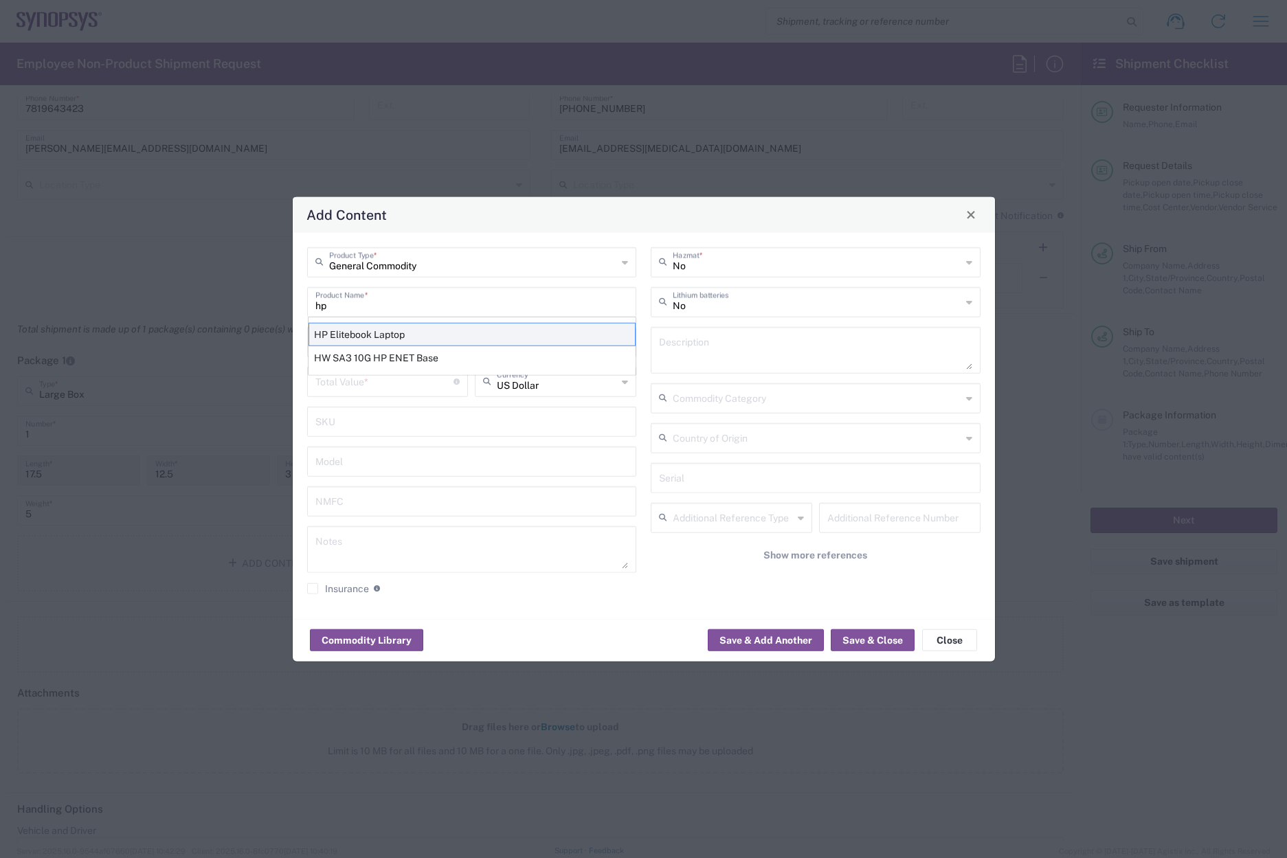
click at [367, 336] on div "HP Elitebook Laptop" at bounding box center [471, 333] width 327 height 23
type input "HP Elitebook Laptop"
type textarea "HP Elitebook Laptop"
click at [370, 341] on input "number" at bounding box center [384, 340] width 139 height 24
type input "1"
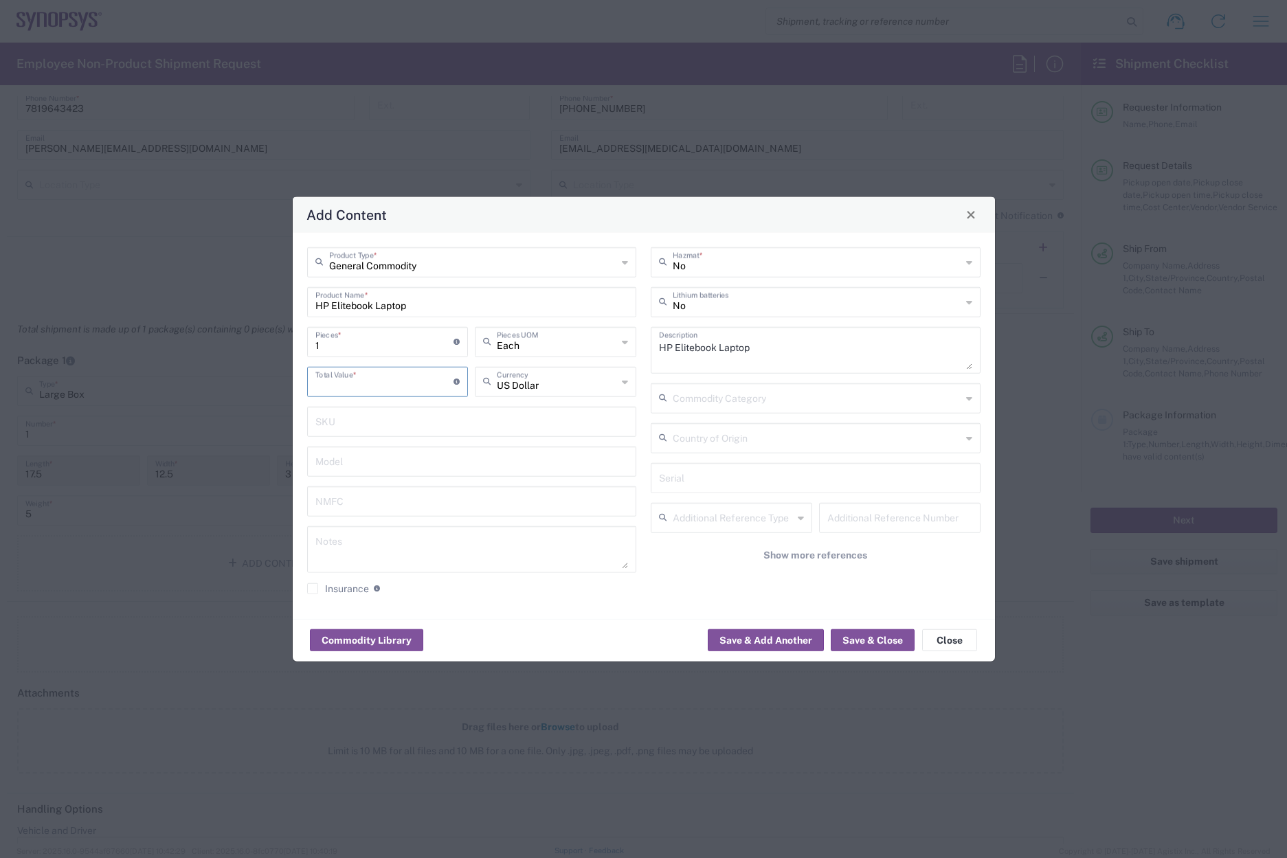
click at [360, 387] on input "number" at bounding box center [384, 380] width 139 height 24
type input "950"
click at [870, 645] on button "Save & Close" at bounding box center [872, 640] width 84 height 22
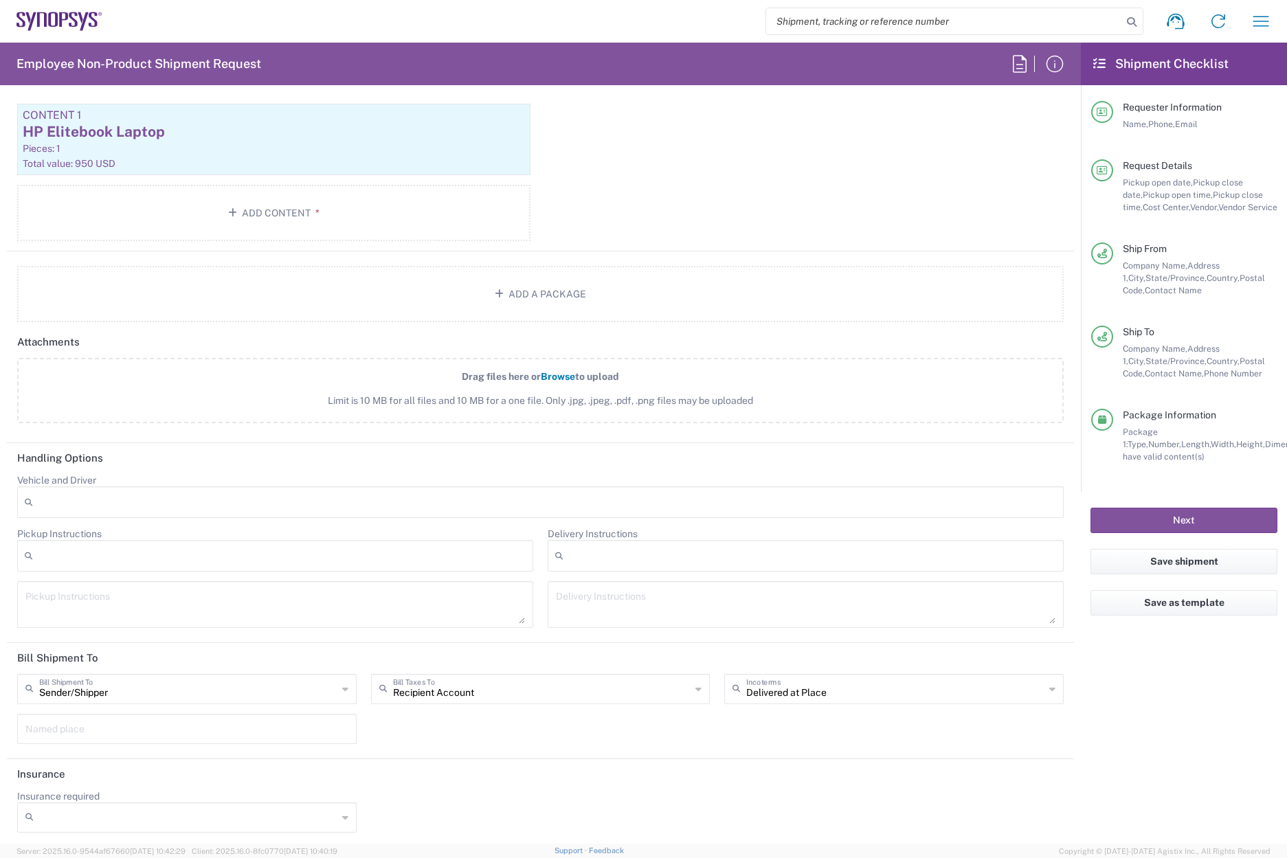
scroll to position [1535, 0]
click at [460, 688] on input "text" at bounding box center [542, 684] width 298 height 24
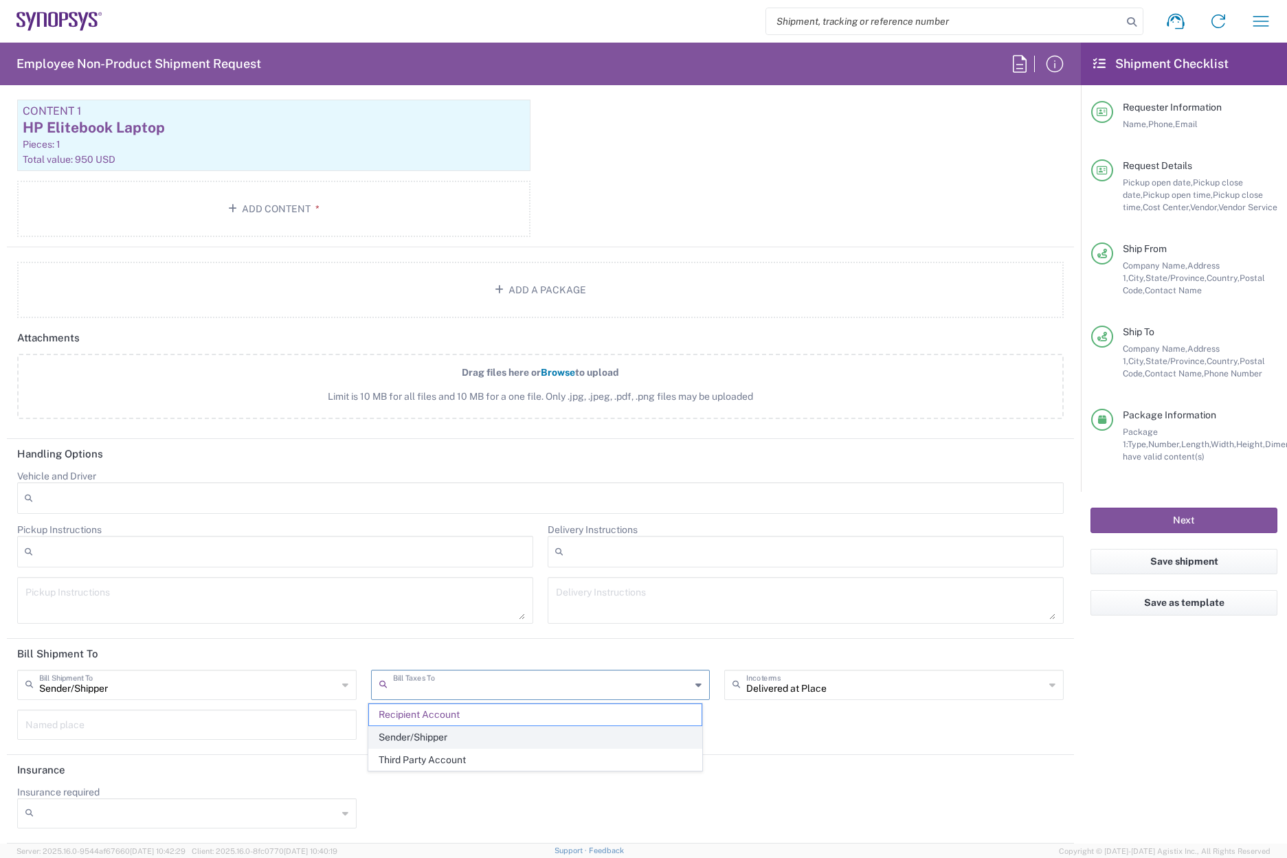
click at [453, 732] on span "Sender/Shipper" at bounding box center [535, 737] width 333 height 21
type input "Sender/Shipper"
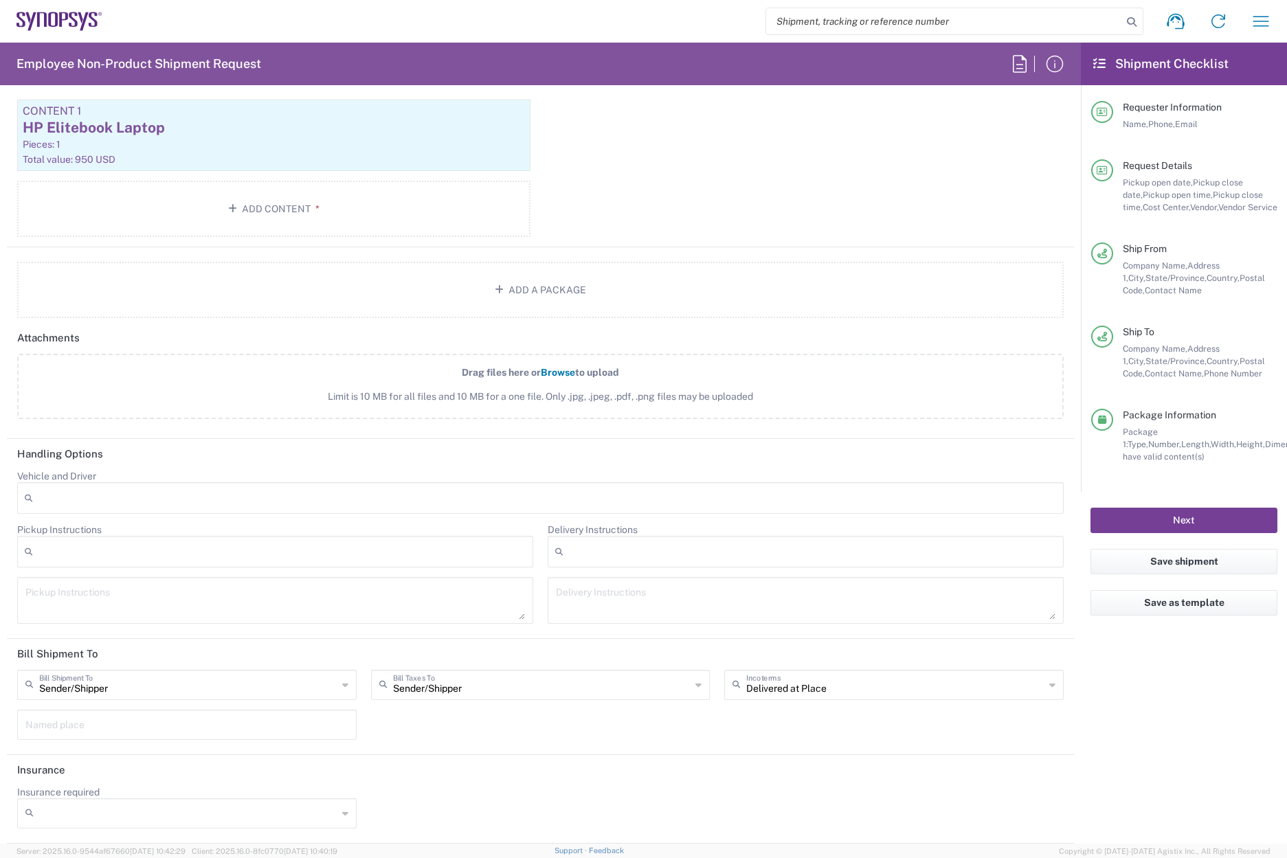
click at [1153, 521] on button "Next" at bounding box center [1183, 520] width 187 height 25
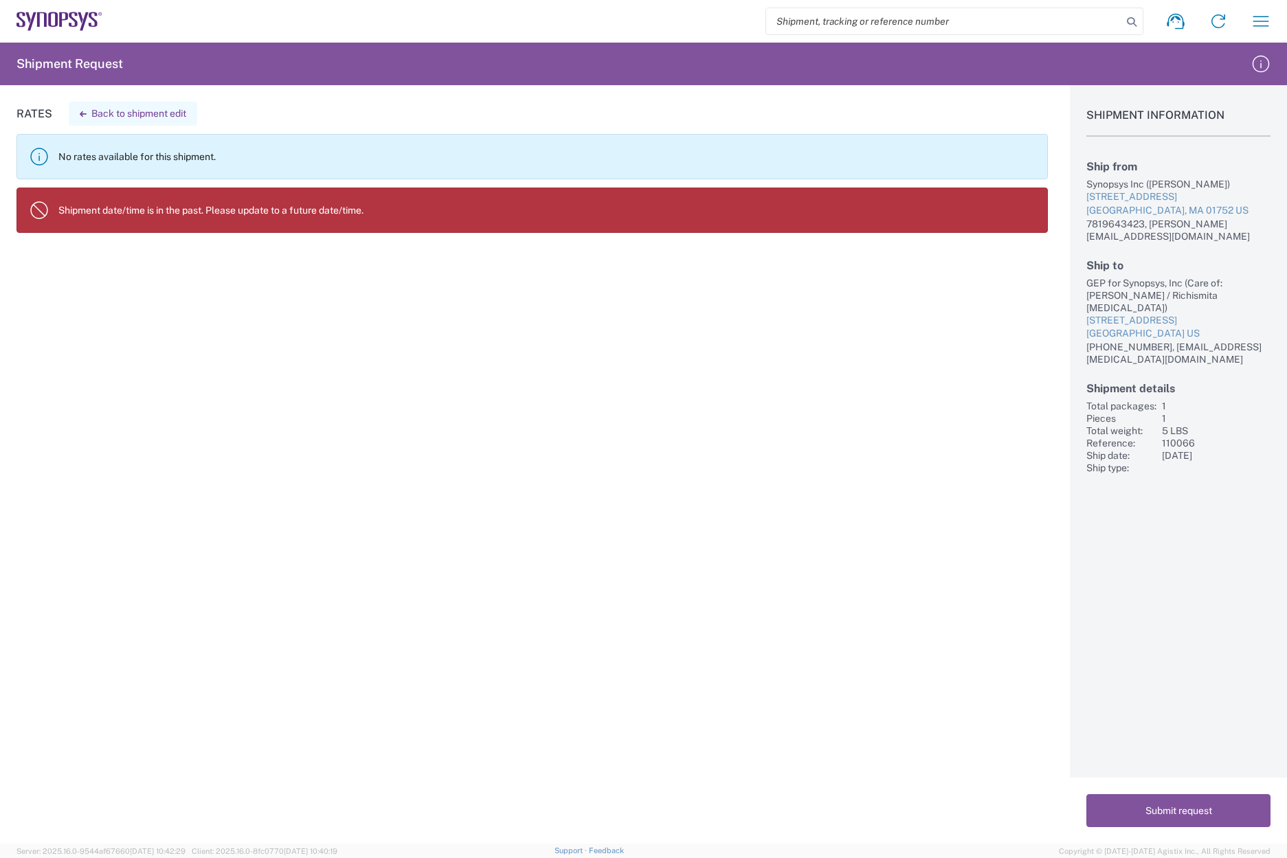
click at [128, 111] on button "Back to shipment edit" at bounding box center [133, 114] width 128 height 24
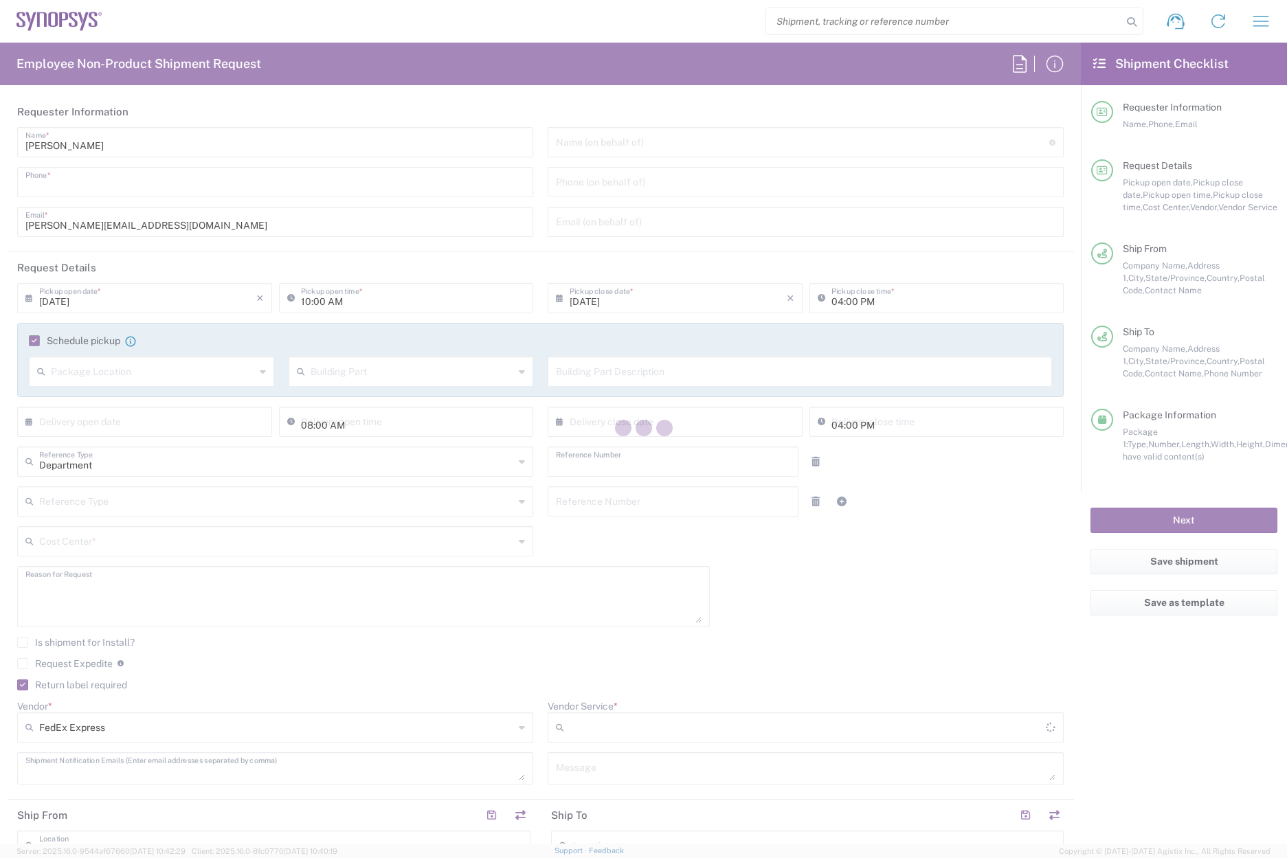
type input "7819643423"
type input "02:00 AM"
type input "05:00 PM"
type input "110066"
type textarea "INC0820491 Swap for Richismita [MEDICAL_DATA]"
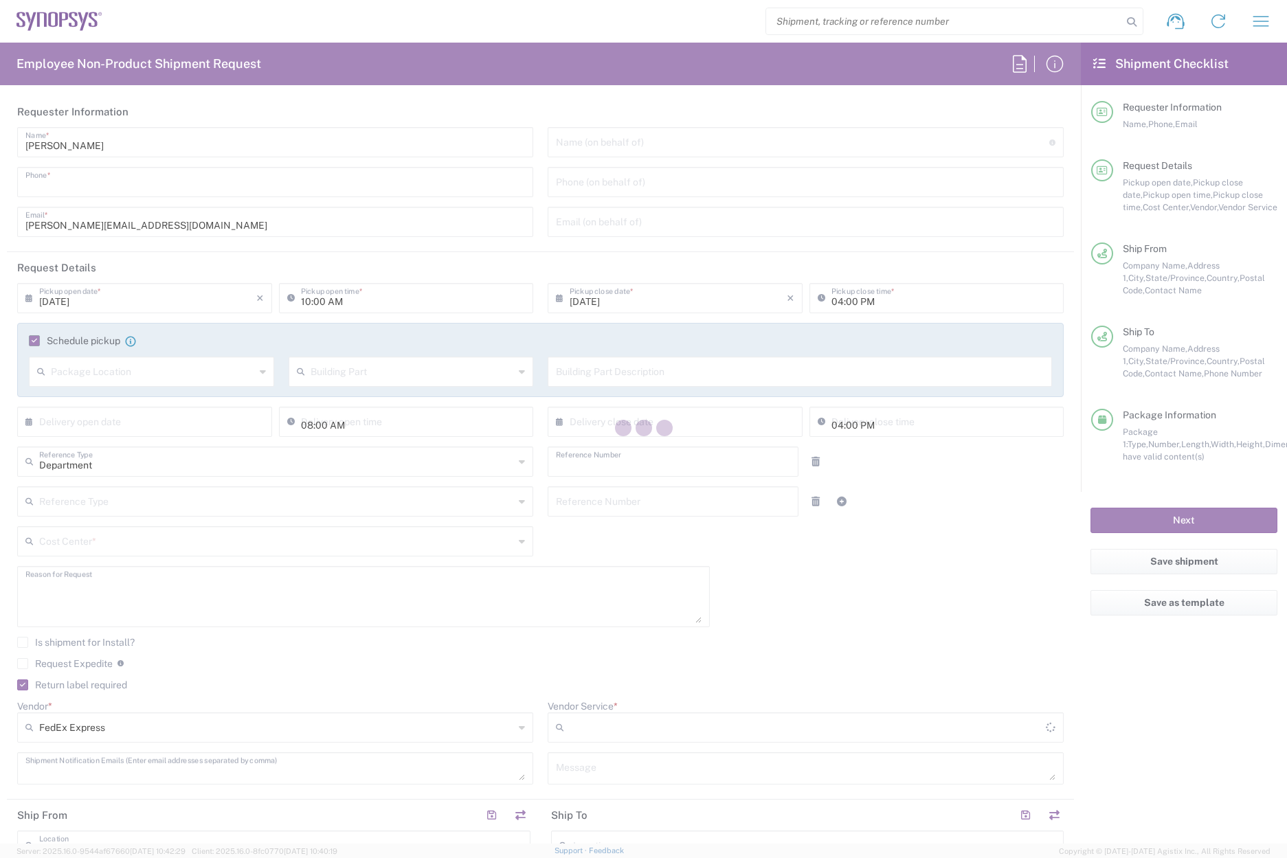
type textarea "[PERSON_NAME][EMAIL_ADDRESS][DOMAIN_NAME], [PERSON_NAME][EMAIL_ADDRESS][DOMAIN_…"
type input "Marlboro US04"
type input "Synopsys Inc"
type input "[STREET_ADDRESS]"
type input "Suite 302B"
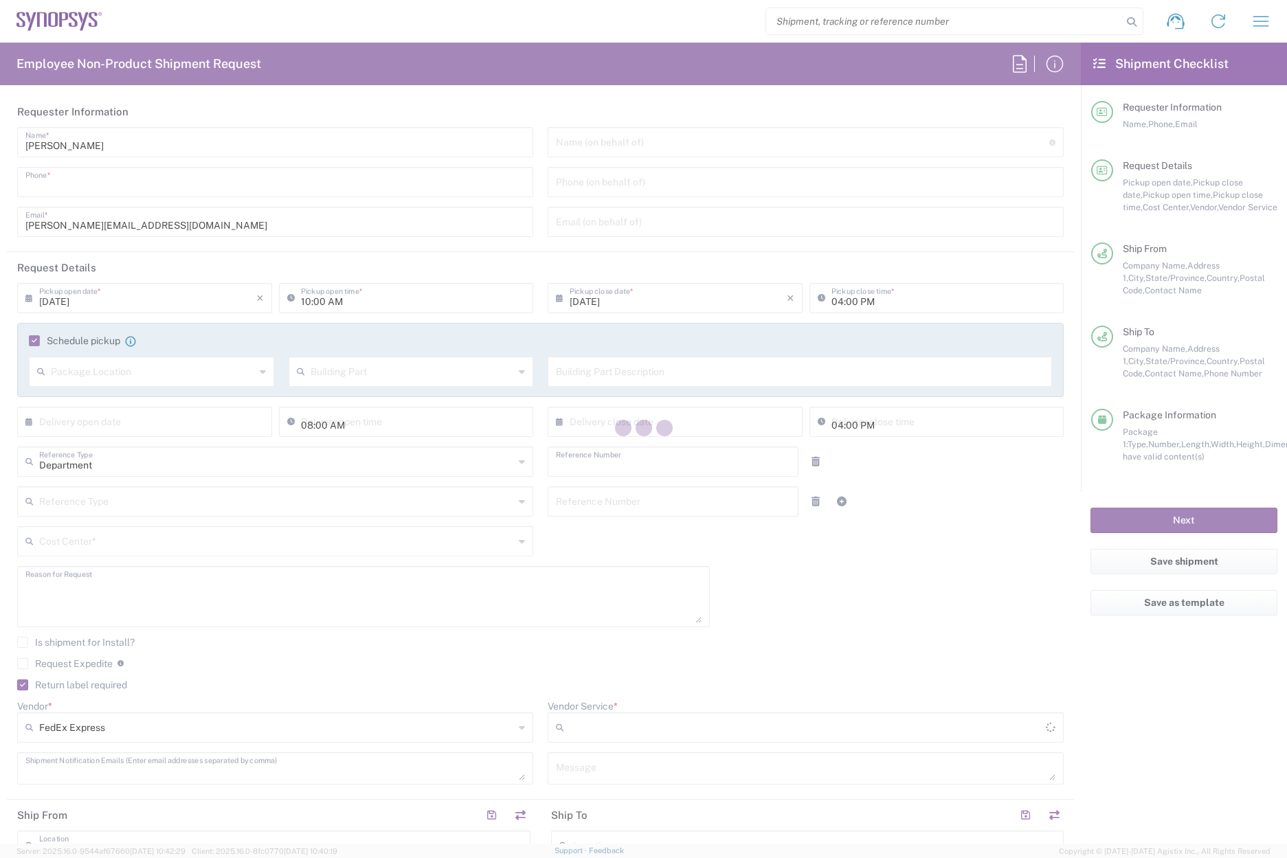
type input "[GEOGRAPHIC_DATA]"
type input "[US_STATE]"
type input "01752"
type input "[PERSON_NAME]"
type input "7819643423"
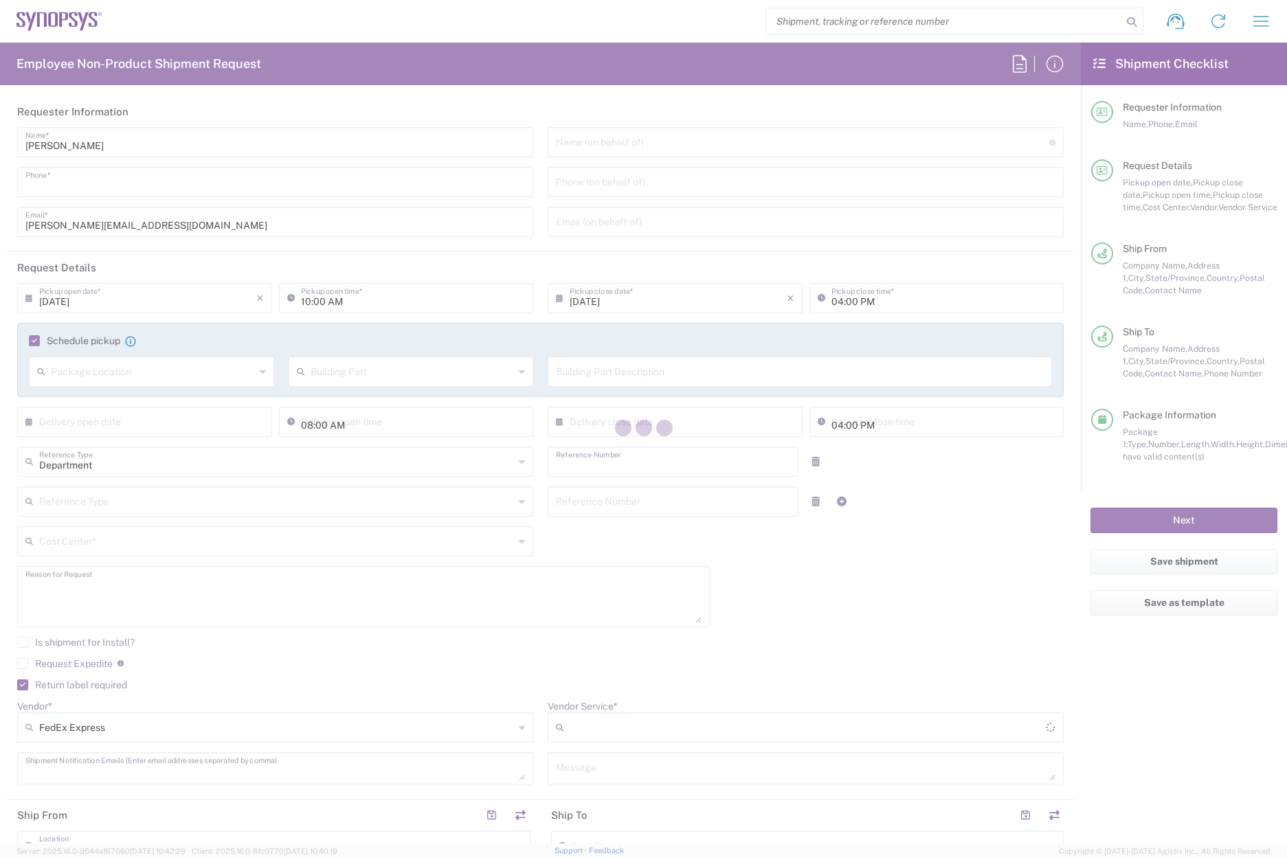
type input "[PERSON_NAME][EMAIL_ADDRESS][DOMAIN_NAME]"
type input "GEP for Synopsys, Inc"
type input "[STREET_ADDRESS]"
type input "Suite 304"
type input "[PERSON_NAME]"
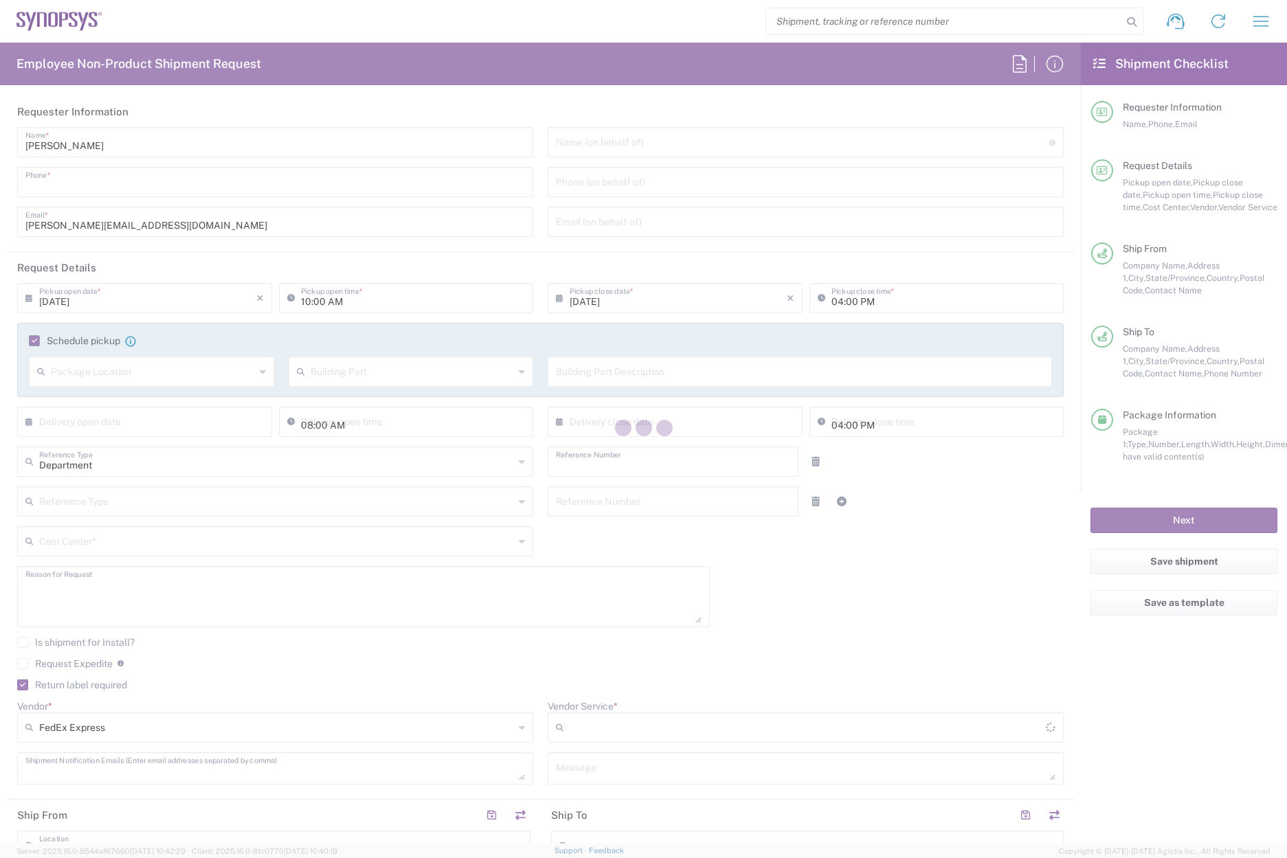
type input "[US_STATE]"
type input "07066"
type input "Care of: [PERSON_NAME] / Richismita [MEDICAL_DATA]"
type input "[PHONE_NUMBER]"
type input "[EMAIL_ADDRESS][MEDICAL_DATA][DOMAIN_NAME]"
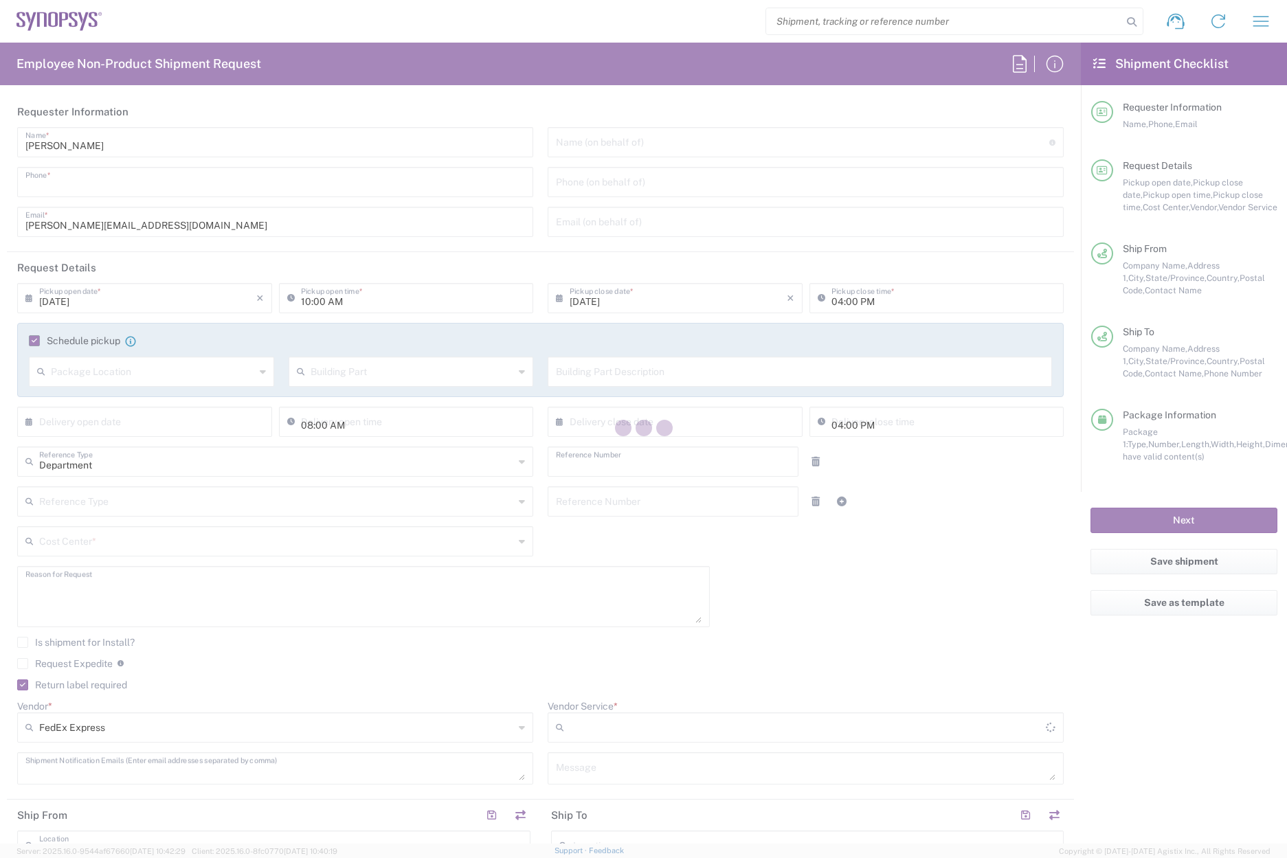
type input "Sender/Shipper"
type input "US01, CIO, IT, ESS2 110066"
type input "Large Box"
type input "2Day"
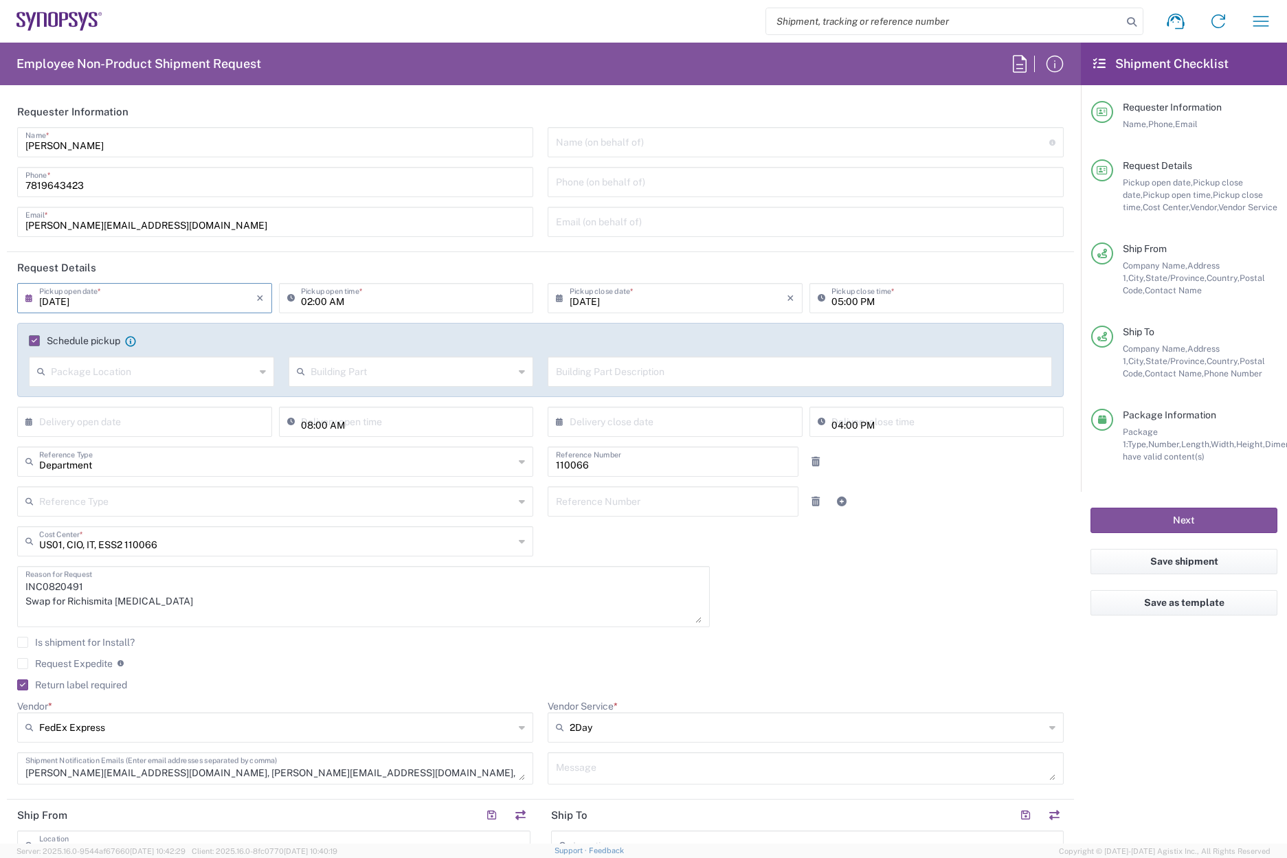
click at [67, 298] on input "[DATE]" at bounding box center [147, 297] width 217 height 24
click at [362, 264] on header "Request Details" at bounding box center [540, 267] width 1067 height 31
click at [332, 301] on input "02:00 AM" at bounding box center [413, 297] width 225 height 24
click at [330, 299] on input "02:00 AM" at bounding box center [413, 297] width 225 height 24
type input "02:00 PM"
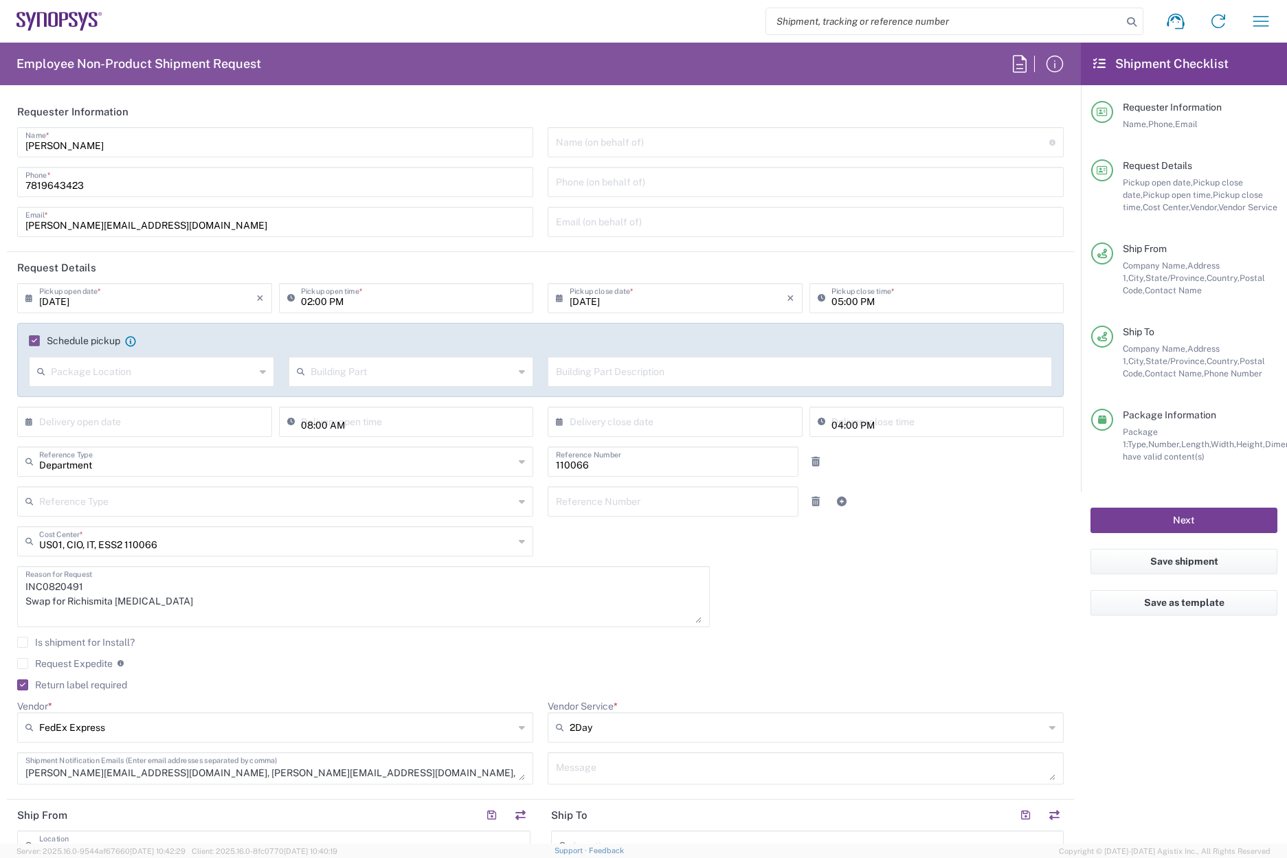
click at [1221, 517] on button "Next" at bounding box center [1183, 520] width 187 height 25
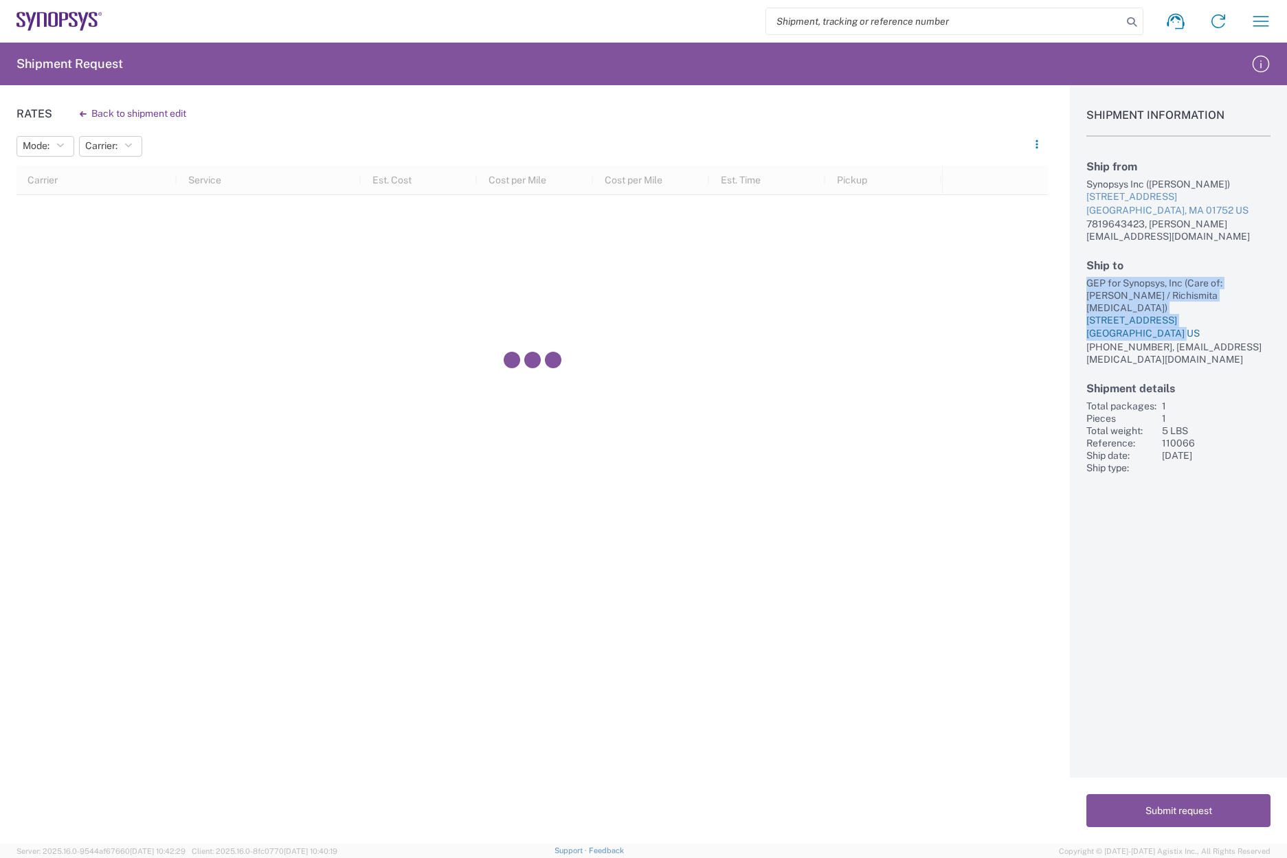
drag, startPoint x: 1085, startPoint y: 268, endPoint x: 1189, endPoint y: 305, distance: 110.2
click at [1189, 305] on div "Shipment Information Ship from Synopsys Inc ([PERSON_NAME]) [STREET_ADDRESS] US…" at bounding box center [1178, 279] width 217 height 389
copy div "GEP for Synopsys, Inc (Care of: [PERSON_NAME] / Richismita [MEDICAL_DATA]) [STR…"
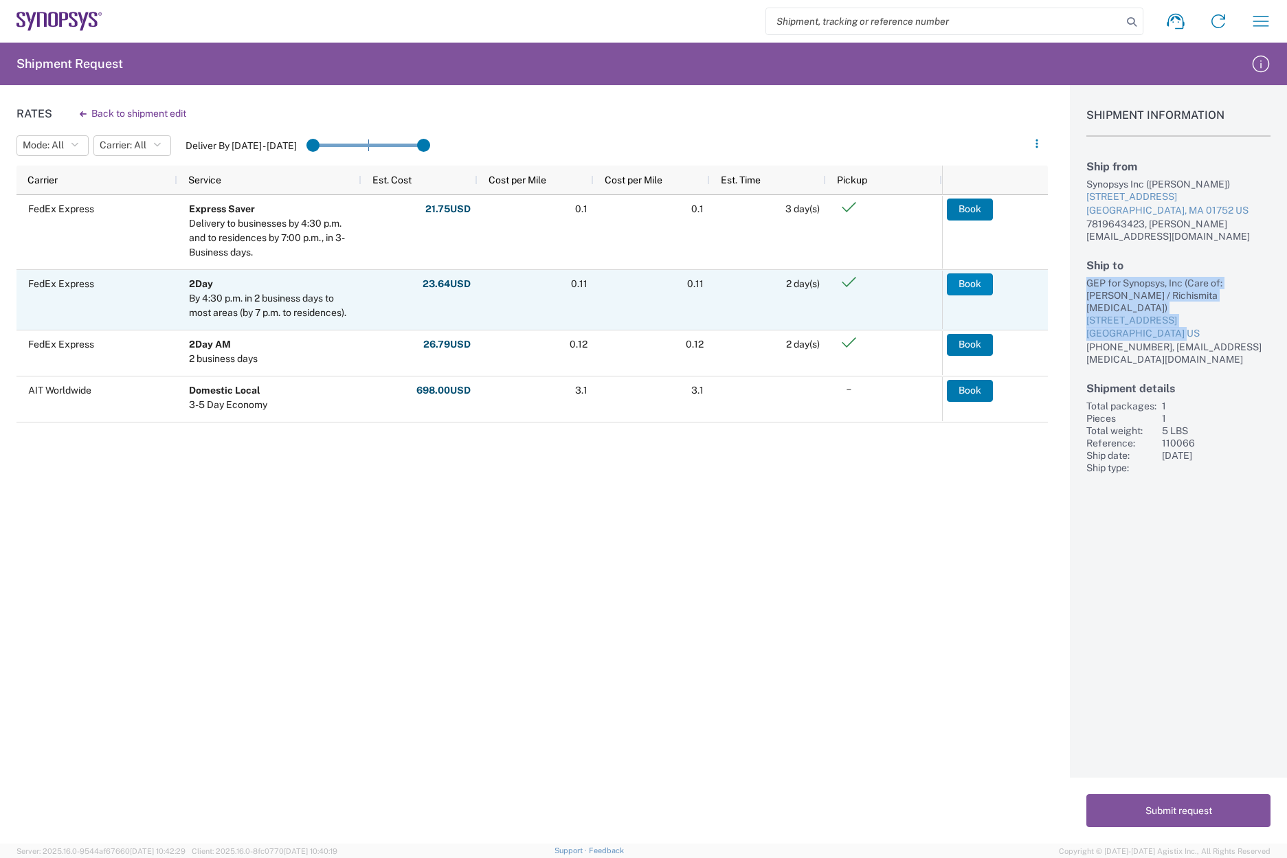
click at [972, 275] on button "Book" at bounding box center [970, 284] width 46 height 22
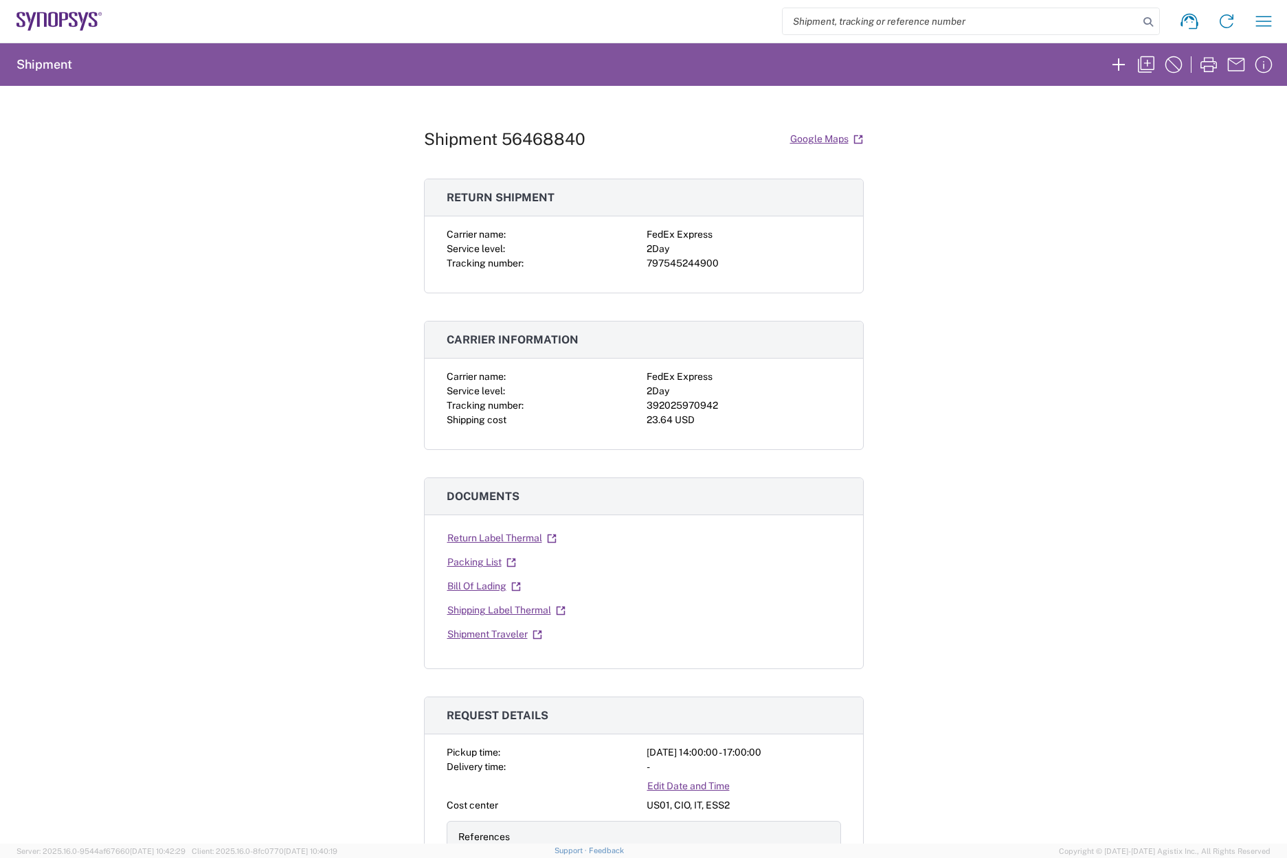
click at [692, 406] on div "392025970942" at bounding box center [743, 405] width 194 height 14
copy div "392025970942"
click at [676, 265] on div "797545244900" at bounding box center [743, 263] width 194 height 14
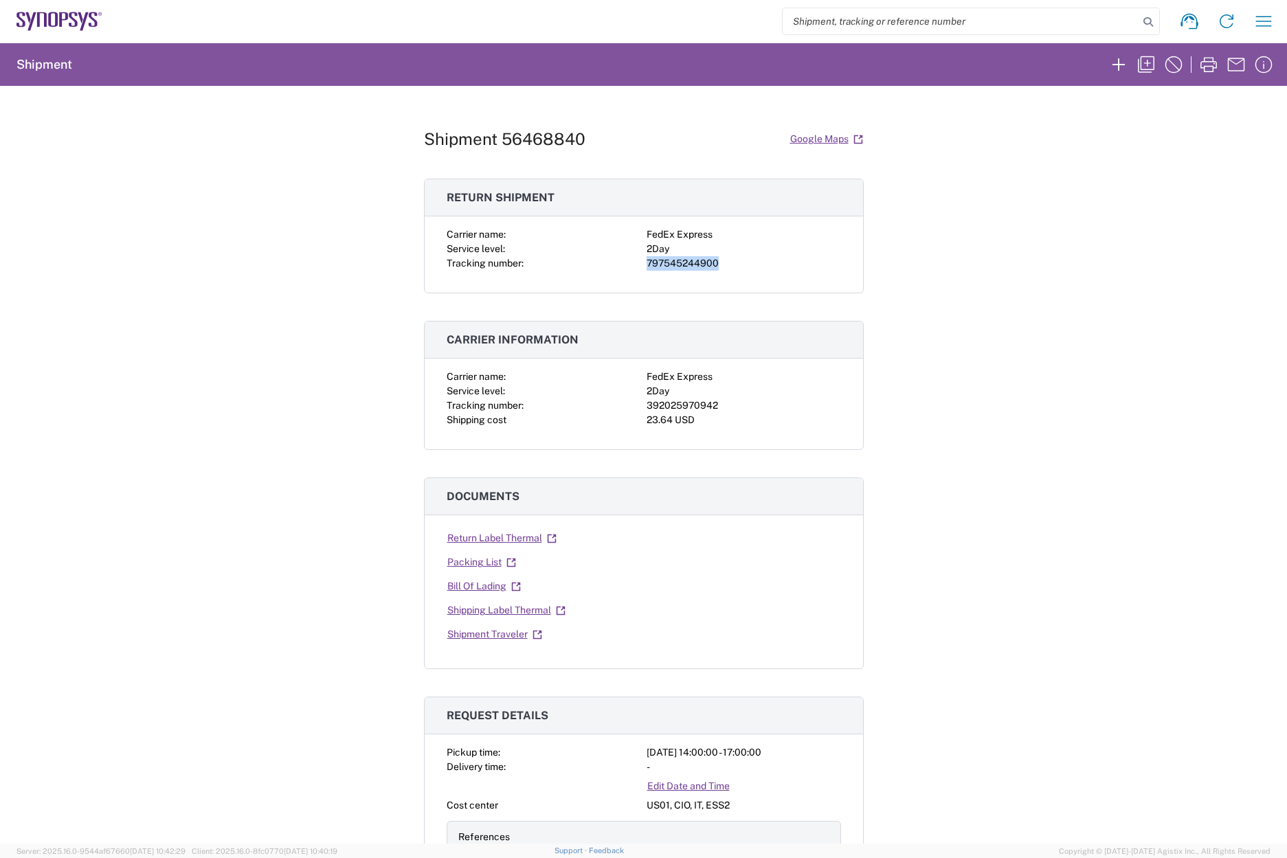
copy div "797545244900"
click at [501, 611] on link "Shipping Label Thermal" at bounding box center [507, 610] width 120 height 24
click at [501, 537] on link "Return Label Thermal" at bounding box center [502, 538] width 111 height 24
